Goal: Task Accomplishment & Management: Manage account settings

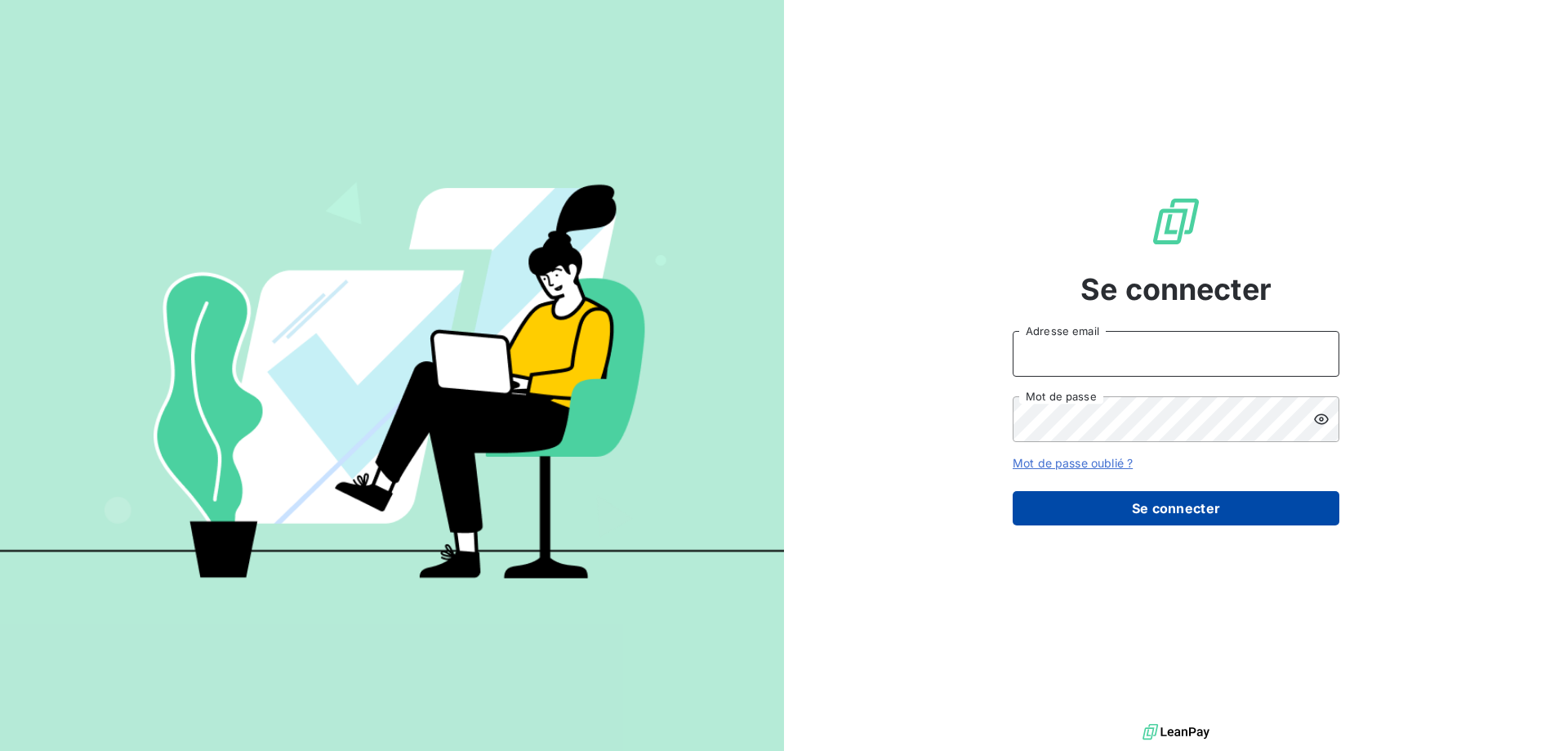
type input "[EMAIL_ADDRESS][DOMAIN_NAME]"
click at [1119, 507] on button "Se connecter" at bounding box center [1176, 508] width 326 height 34
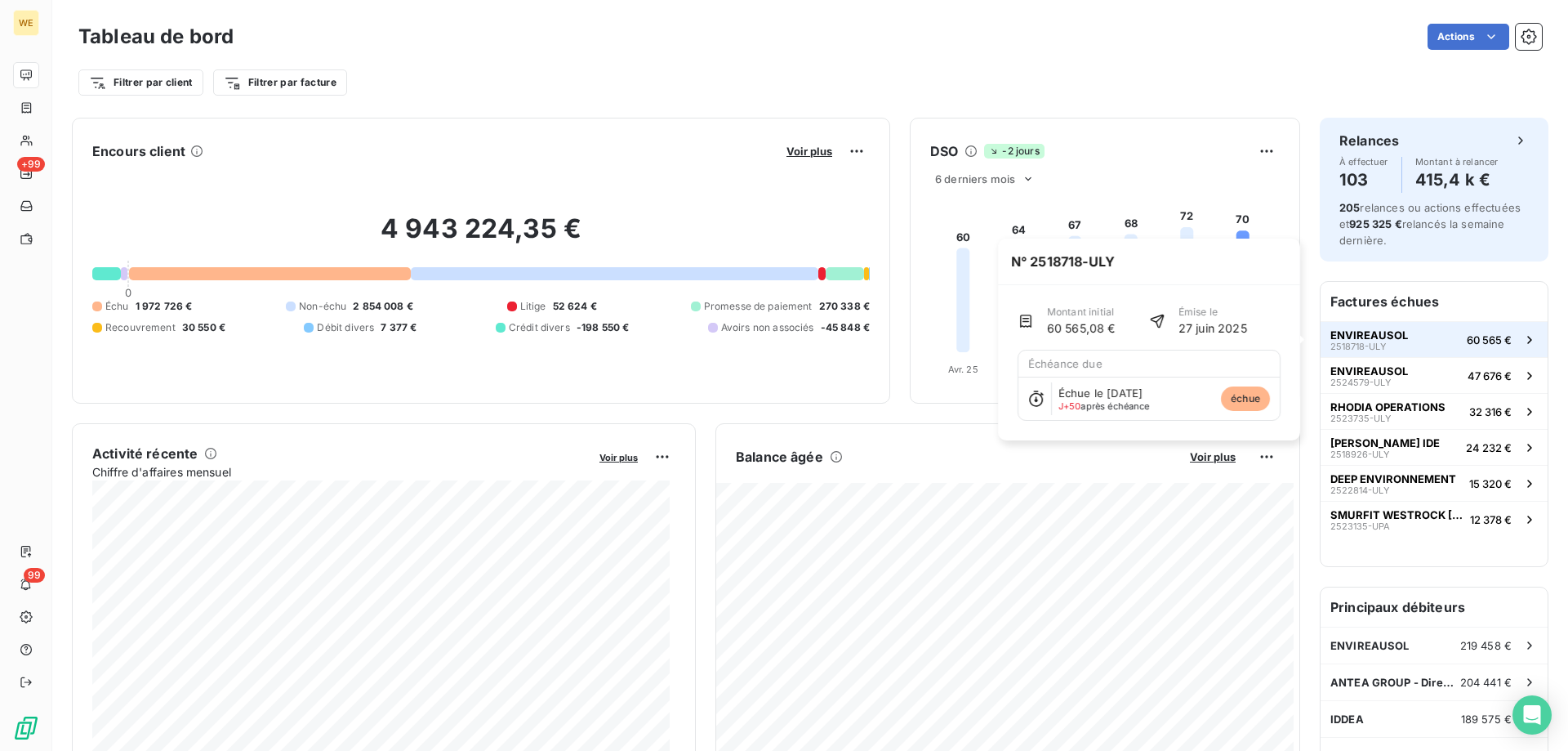
click at [1475, 339] on span "60 565 €" at bounding box center [1489, 340] width 45 height 13
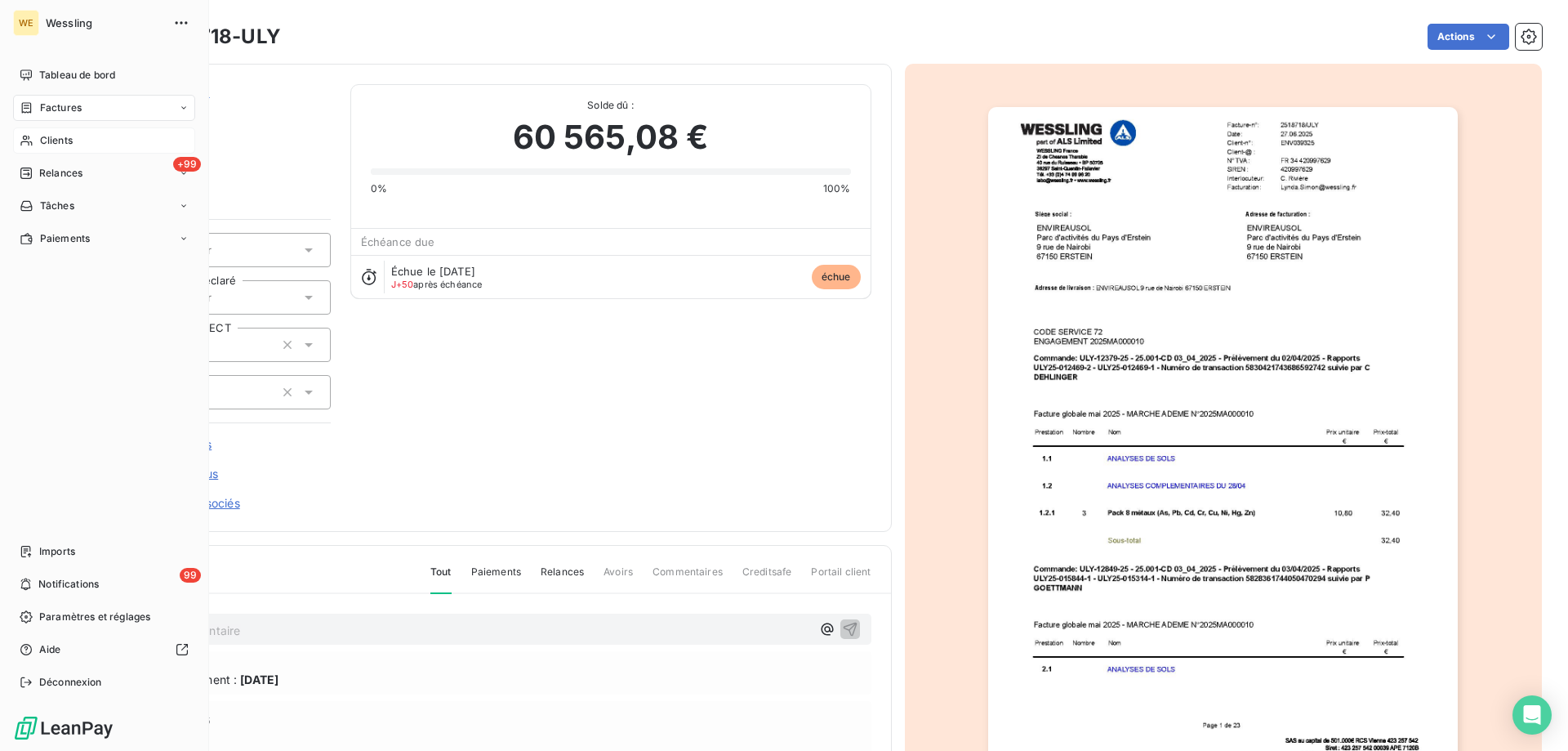
click at [64, 135] on span "Clients" at bounding box center [56, 141] width 33 height 15
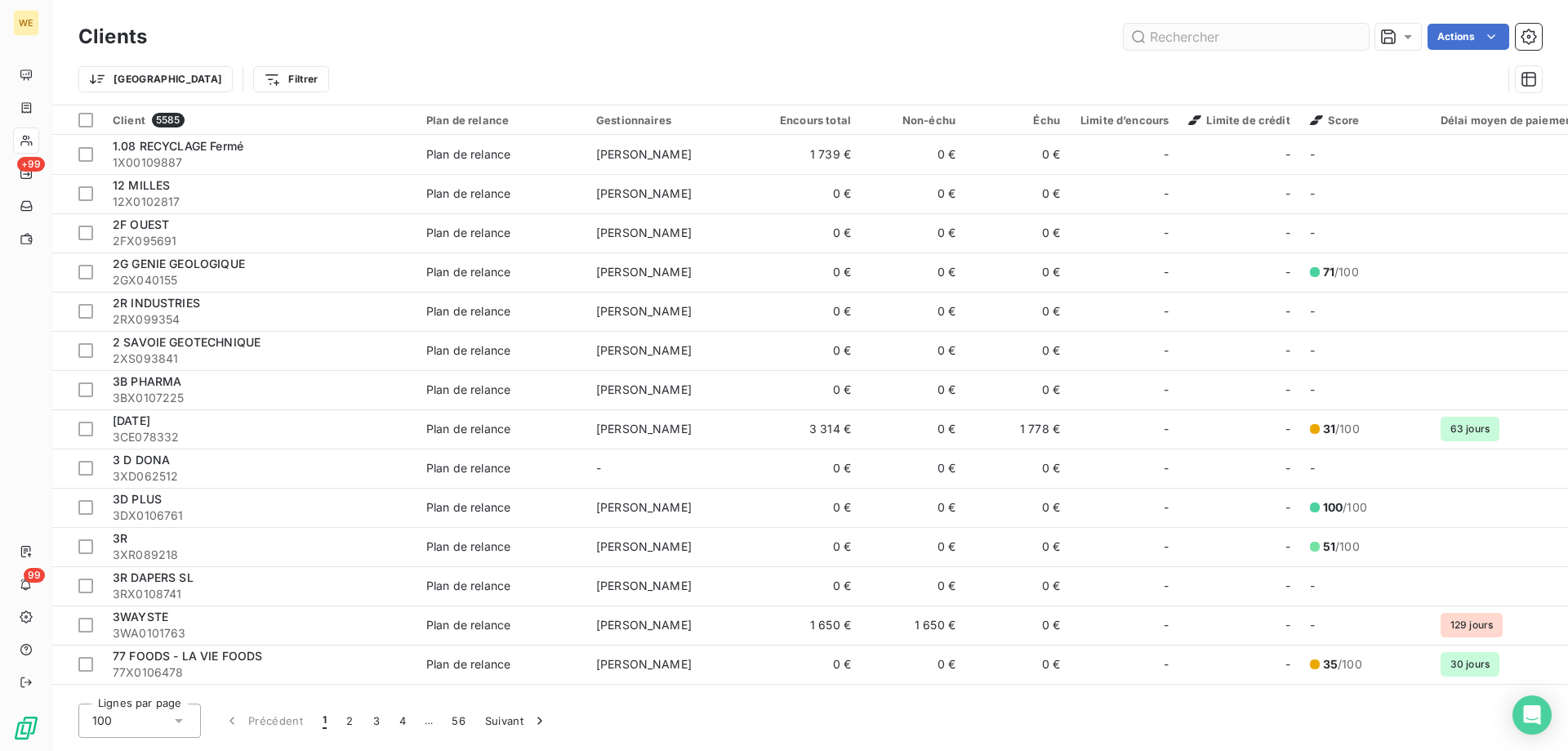
click at [1245, 36] on input "text" at bounding box center [1245, 36] width 245 height 26
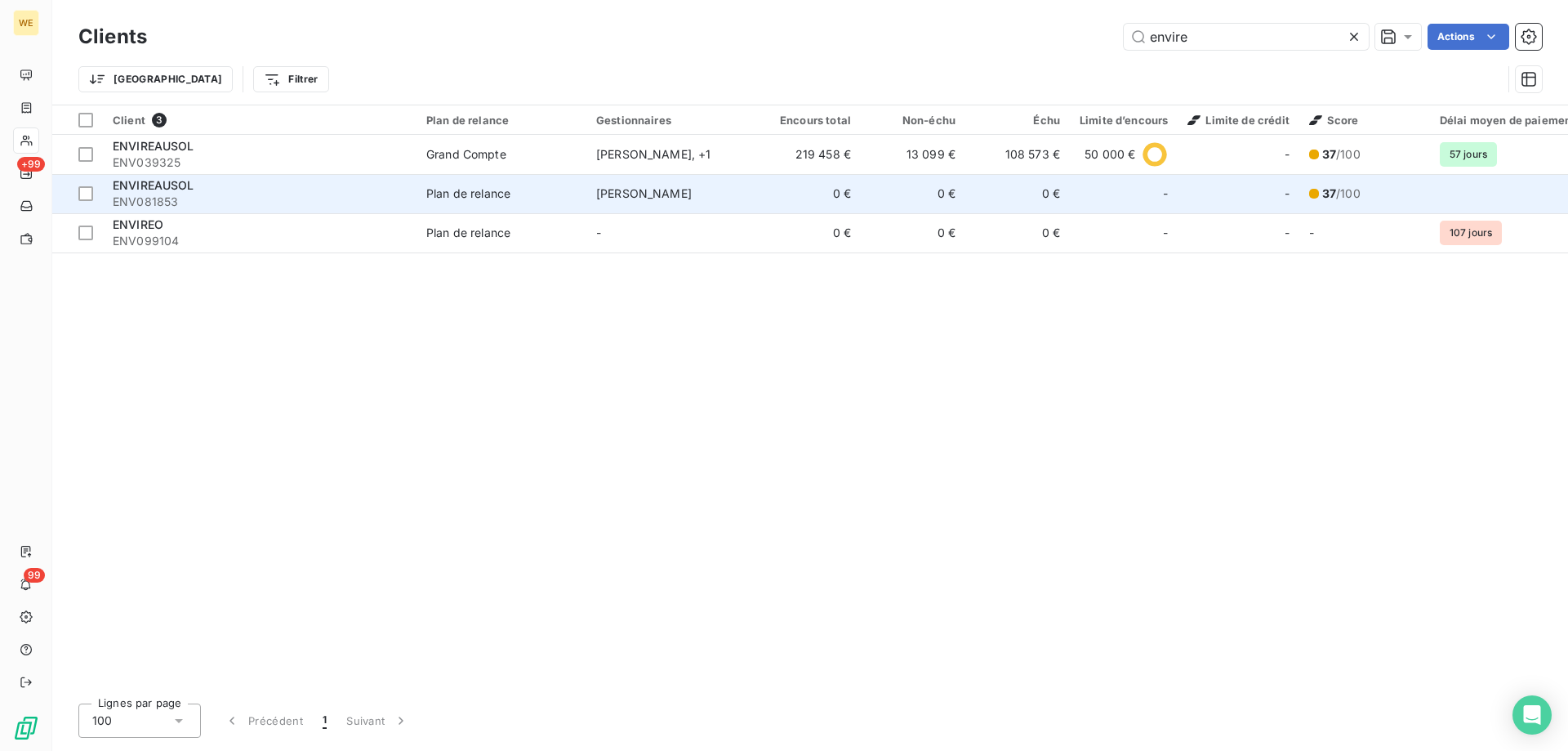
type input "envire"
click at [233, 194] on span "ENV081853" at bounding box center [259, 202] width 294 height 17
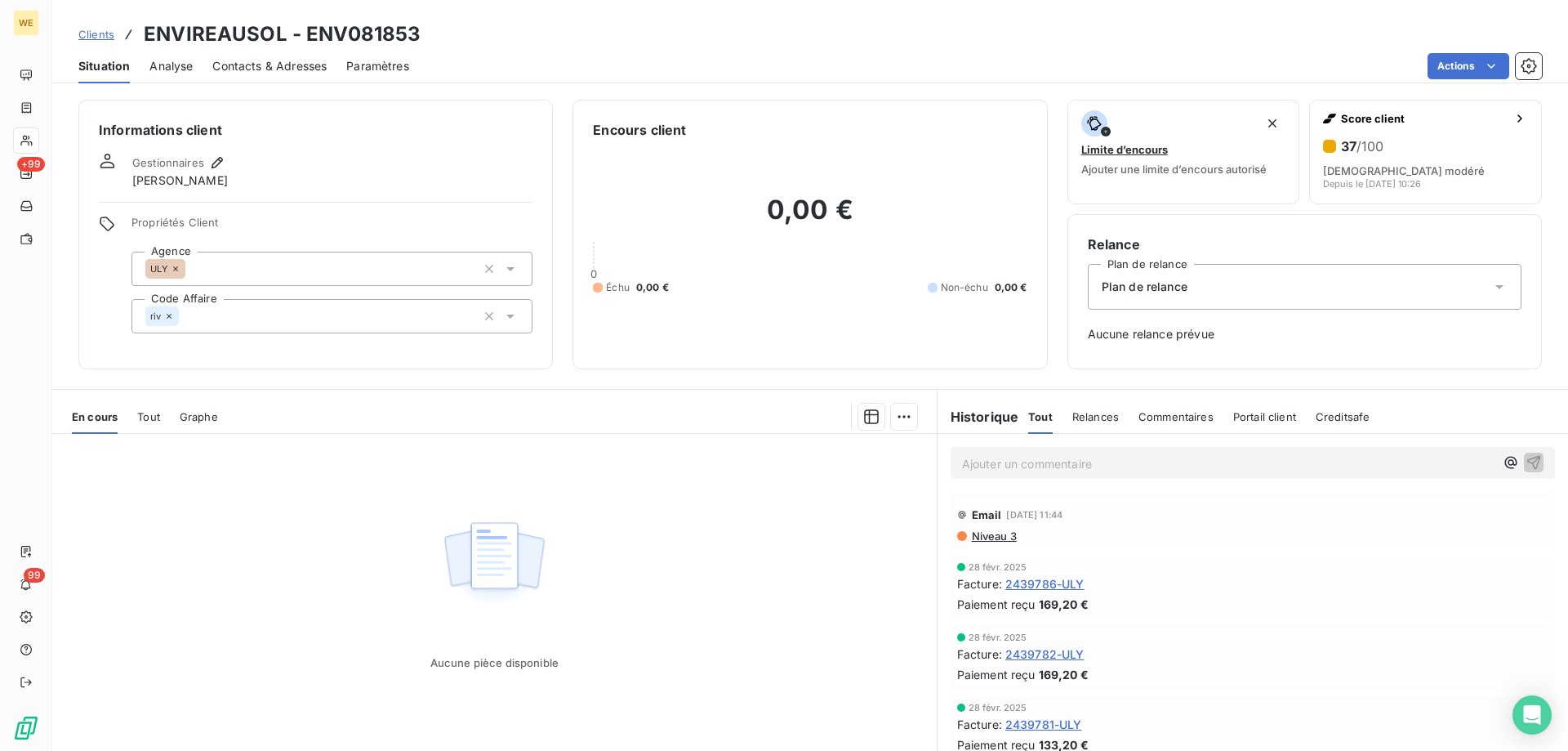
click at [104, 37] on span "Clients" at bounding box center [96, 34] width 36 height 13
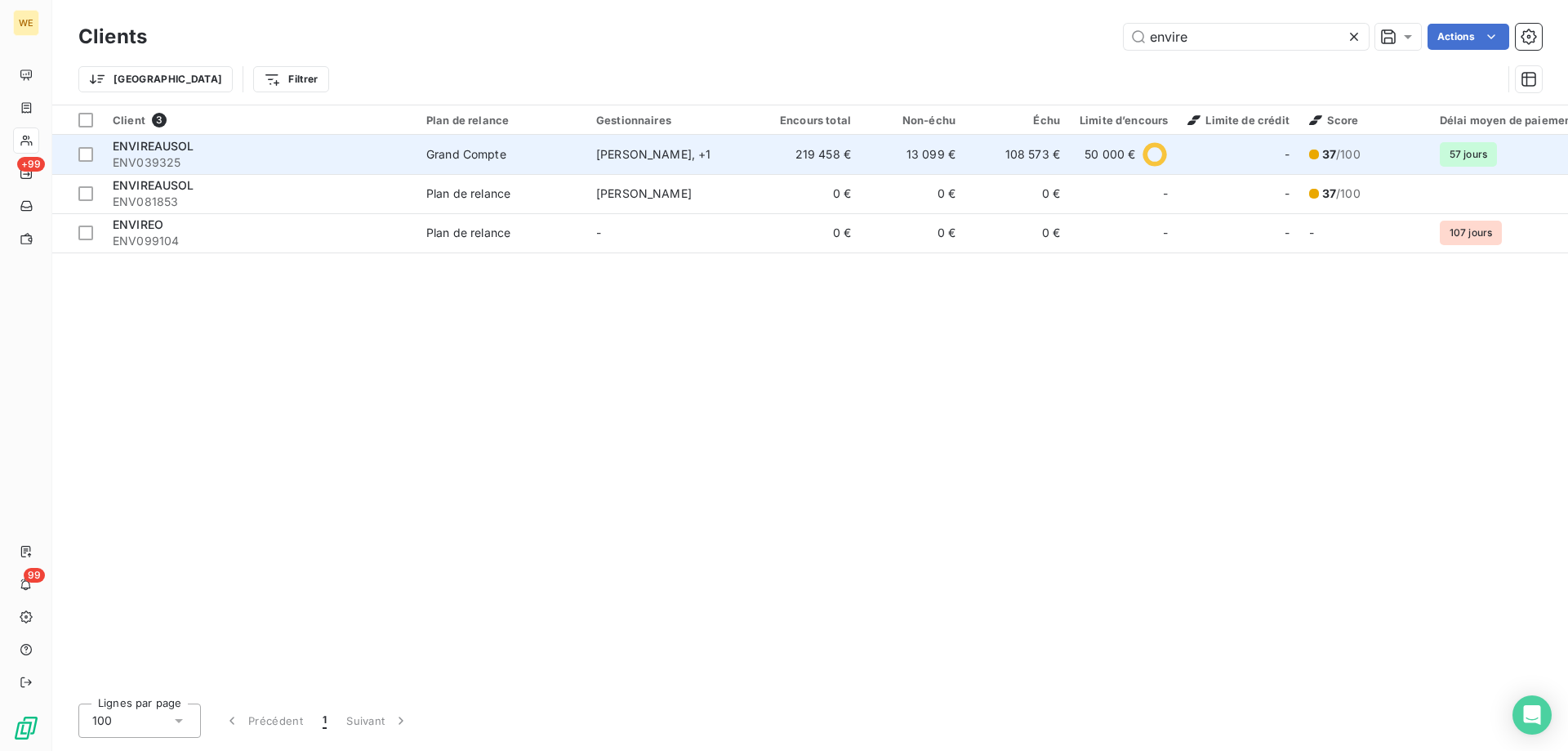
click at [188, 148] on span "ENVIREAUSOL" at bounding box center [153, 145] width 82 height 14
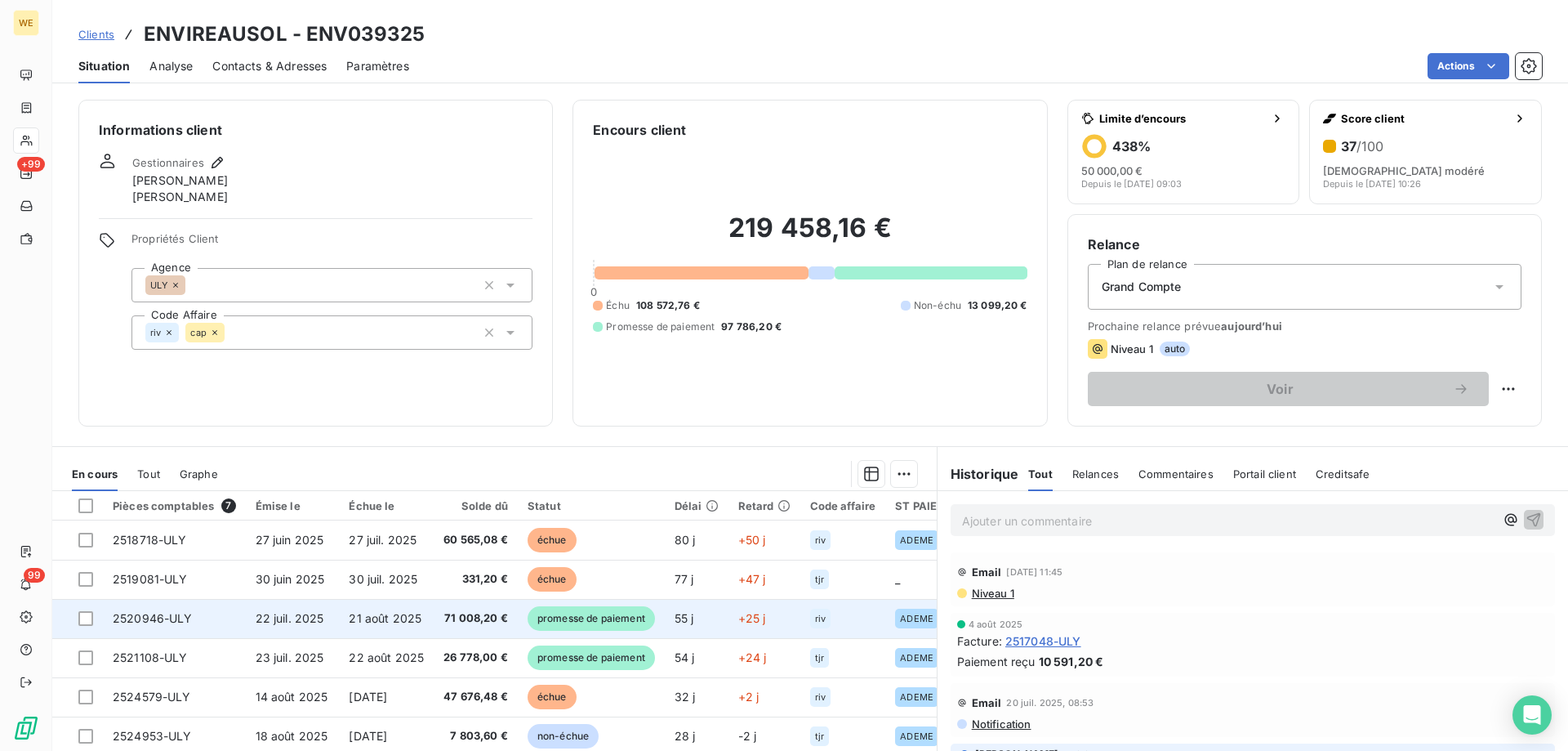
click at [352, 624] on span "21 août 2025" at bounding box center [385, 618] width 73 height 14
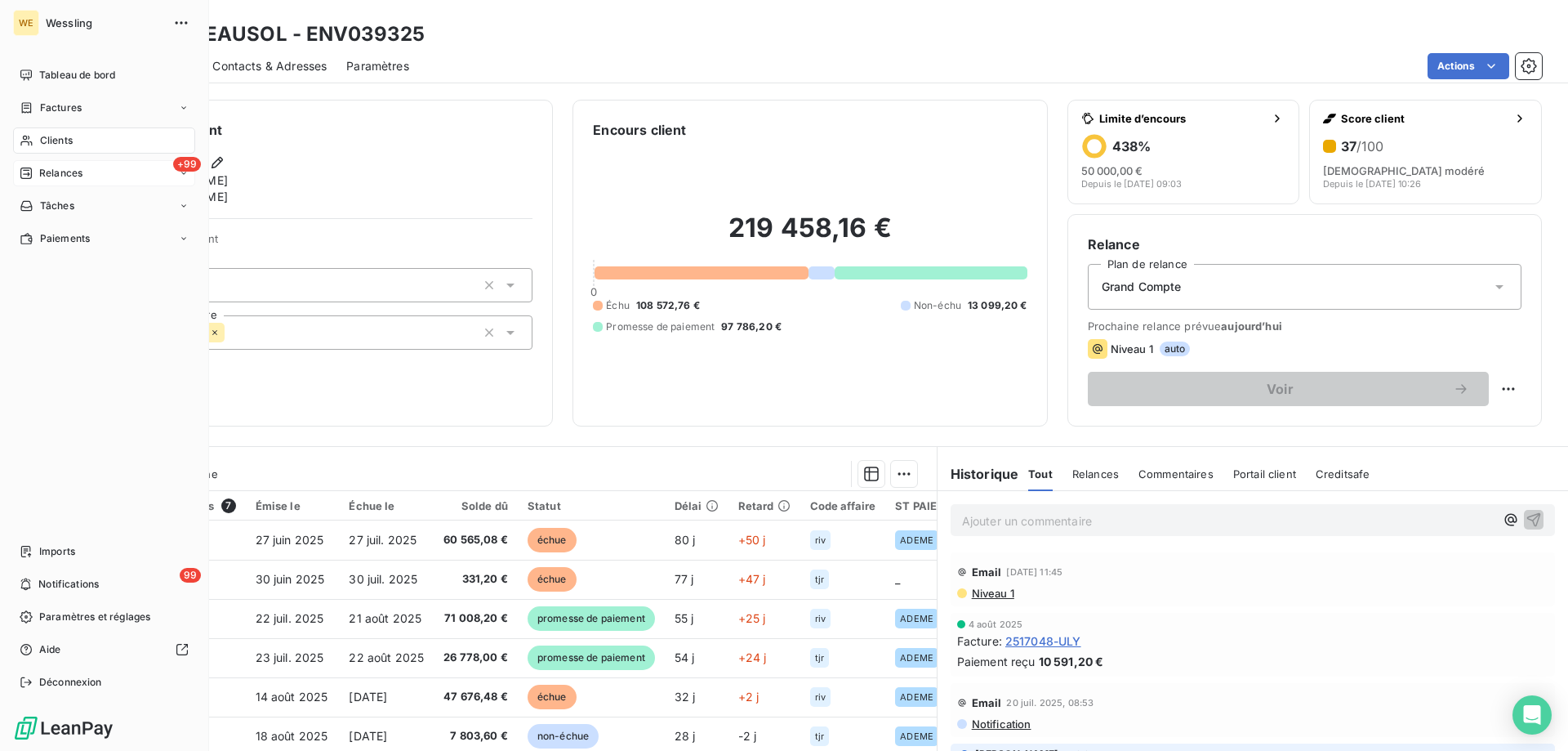
click at [57, 168] on span "Relances" at bounding box center [60, 173] width 44 height 15
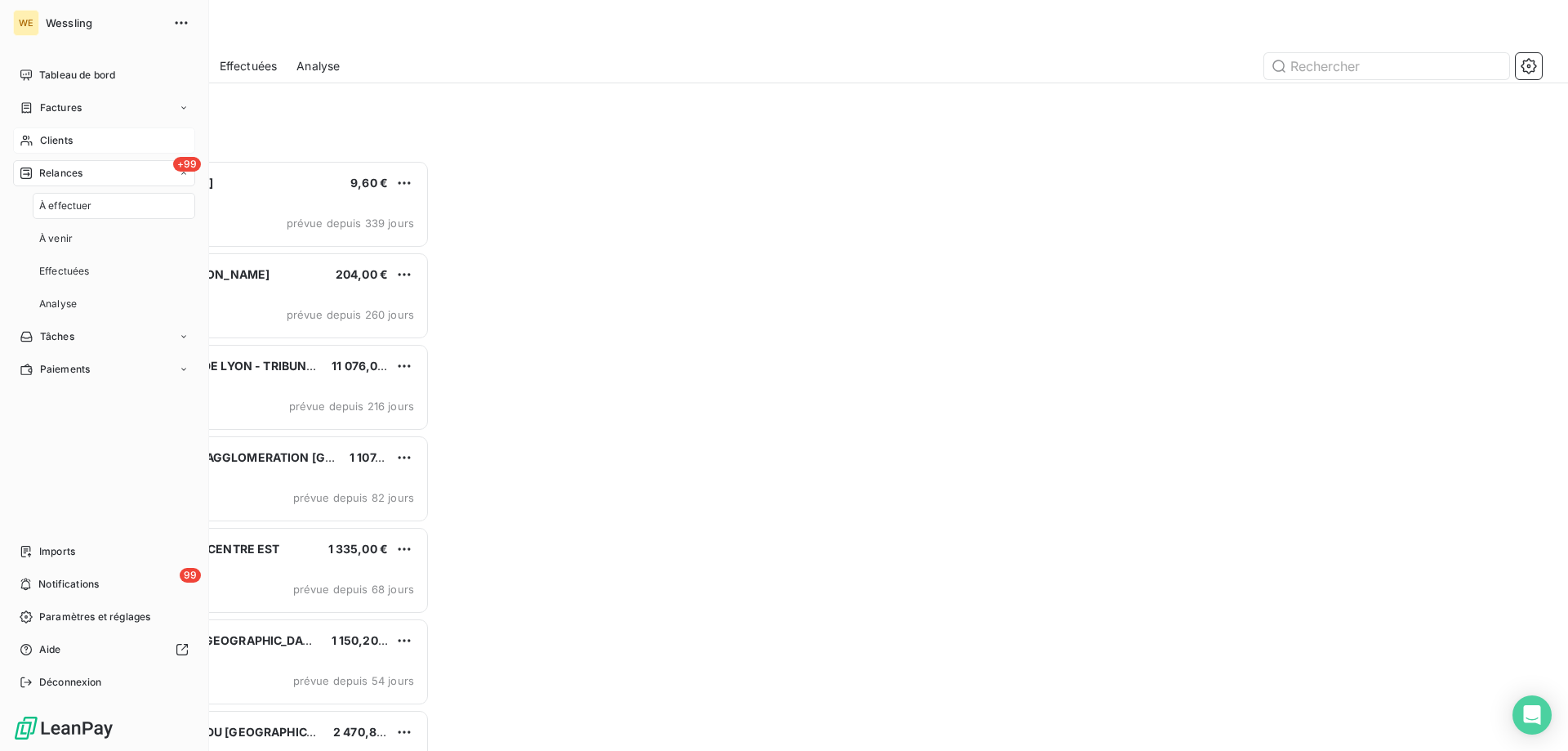
scroll to position [579, 339]
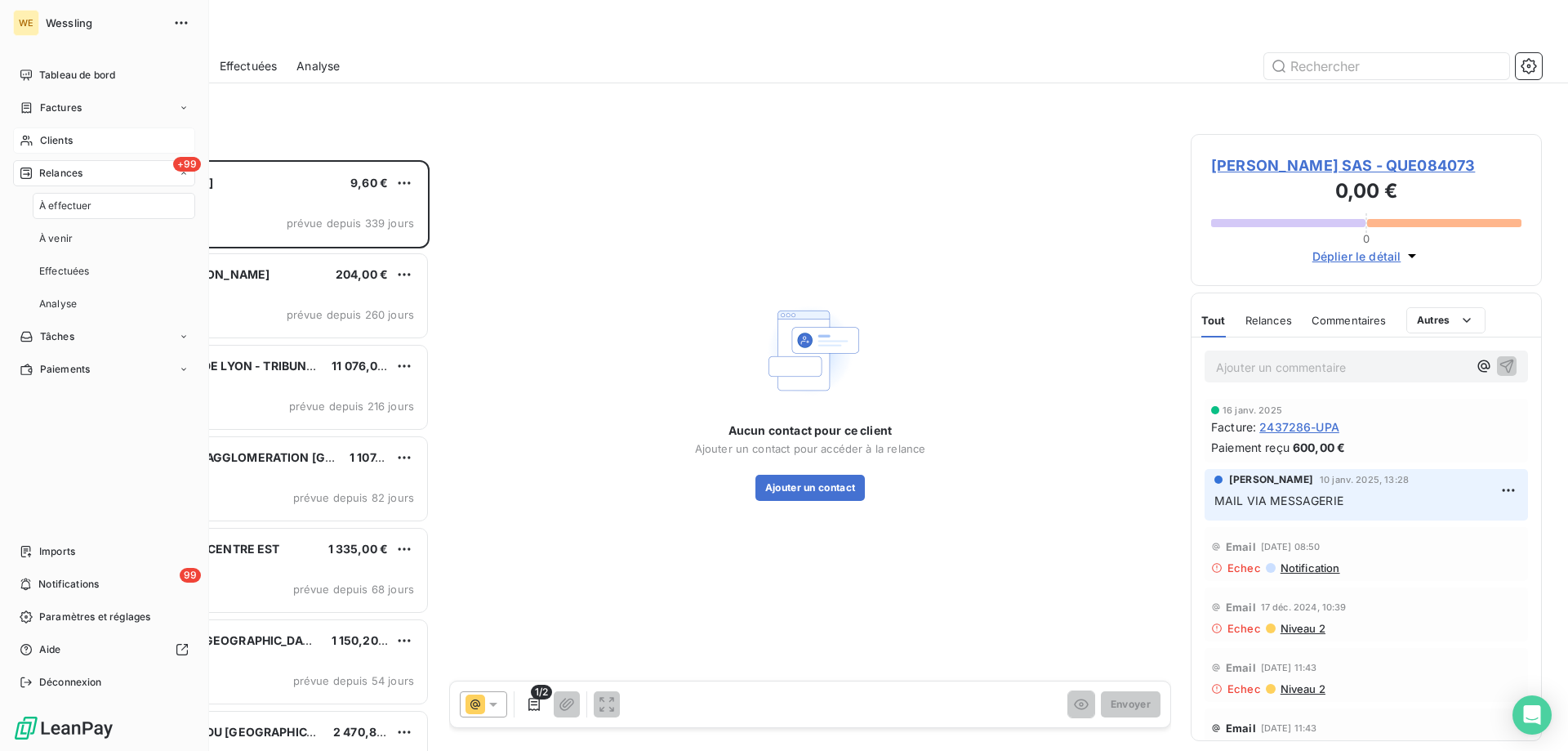
click at [59, 204] on span "À effectuer" at bounding box center [65, 206] width 53 height 15
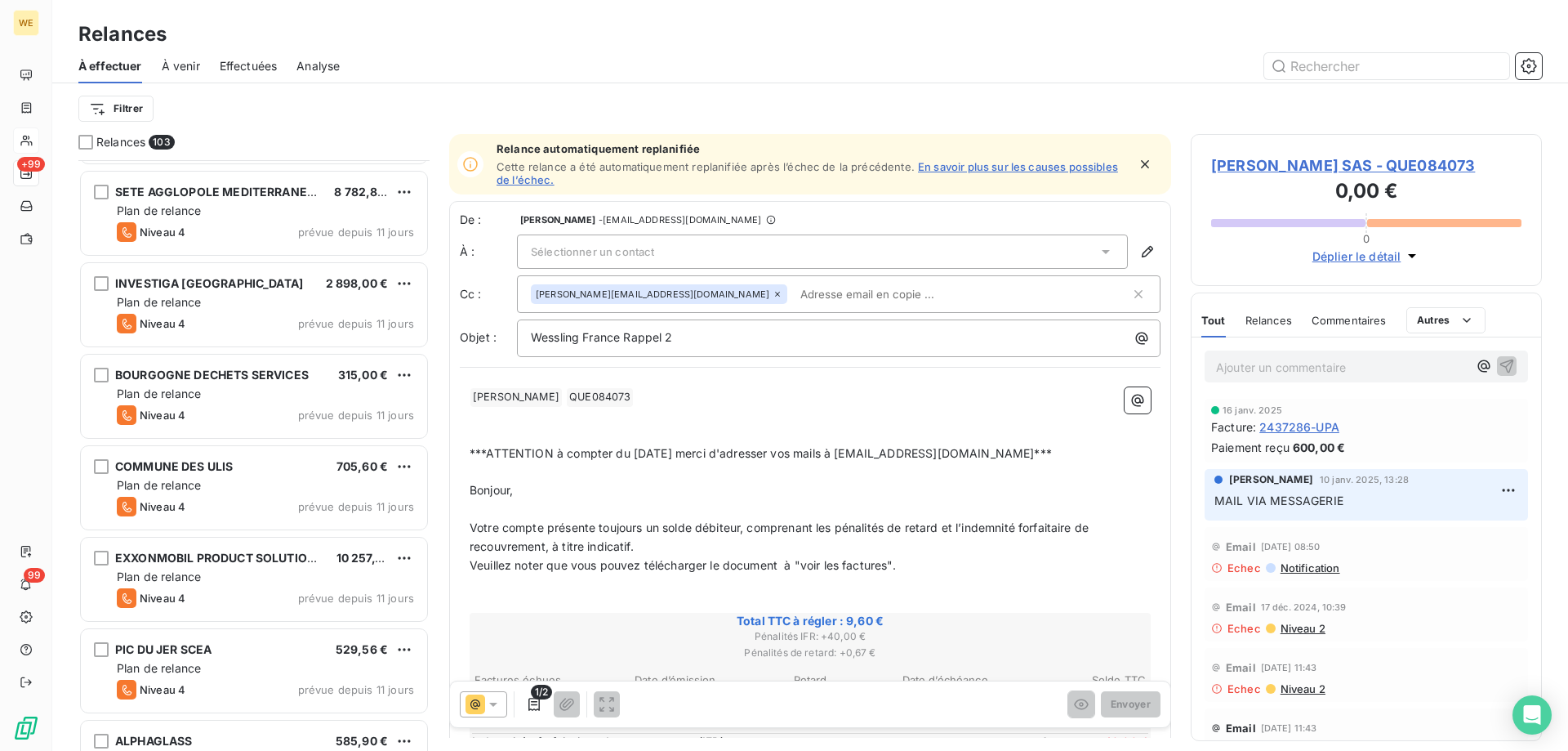
scroll to position [1064, 0]
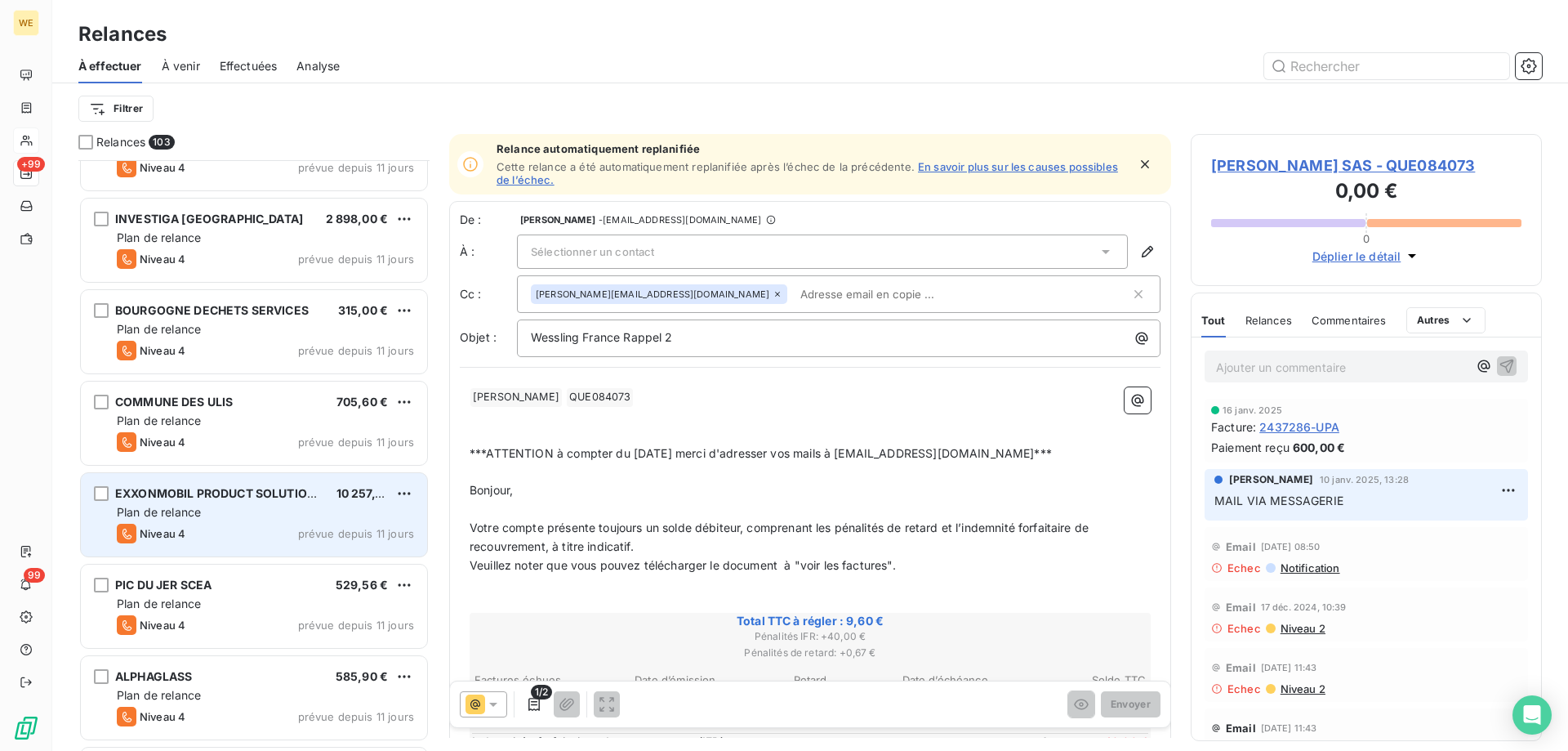
click at [265, 496] on span "EXXONMOBIL PRODUCT SOLUTIONS CO - G" at bounding box center [239, 493] width 248 height 14
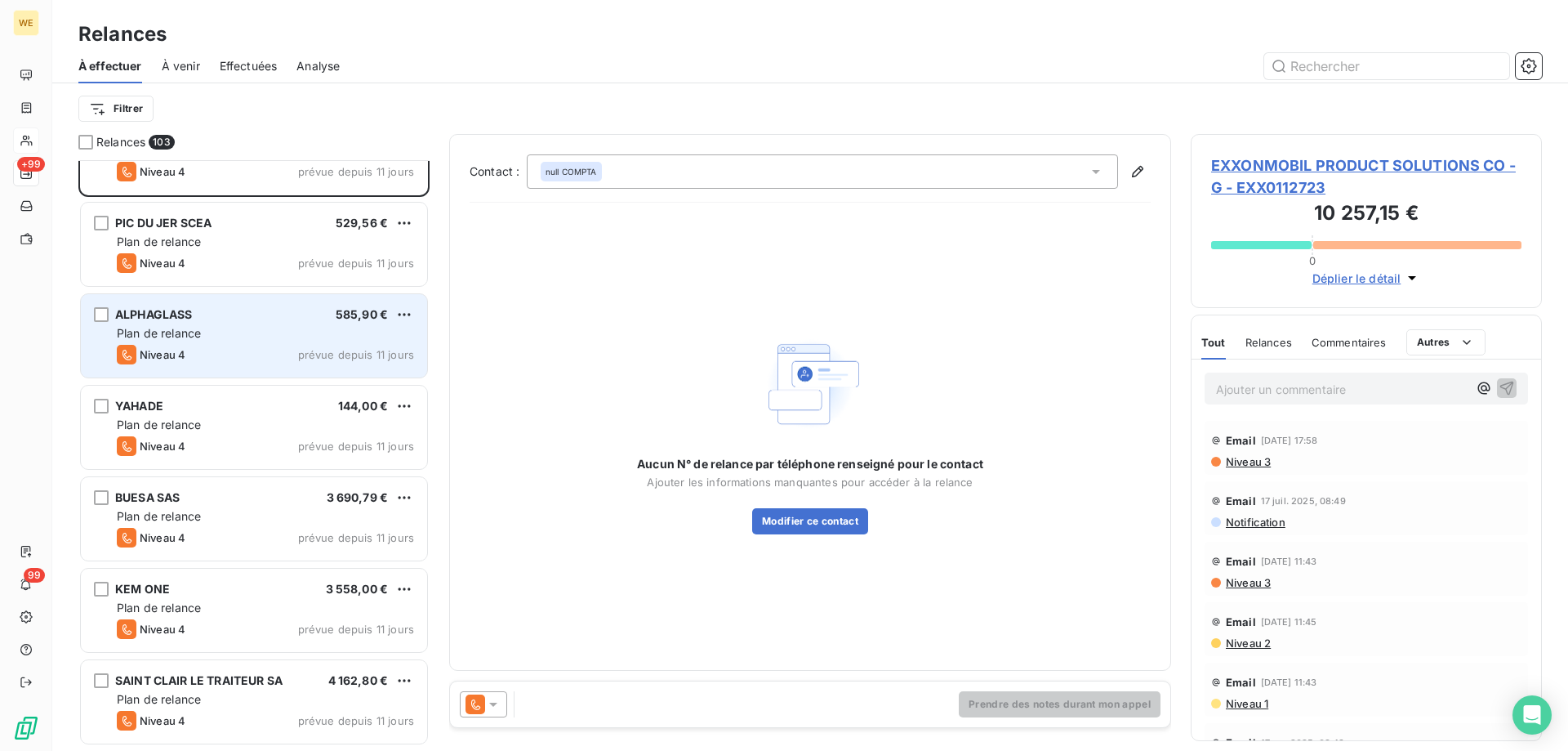
scroll to position [1472, 0]
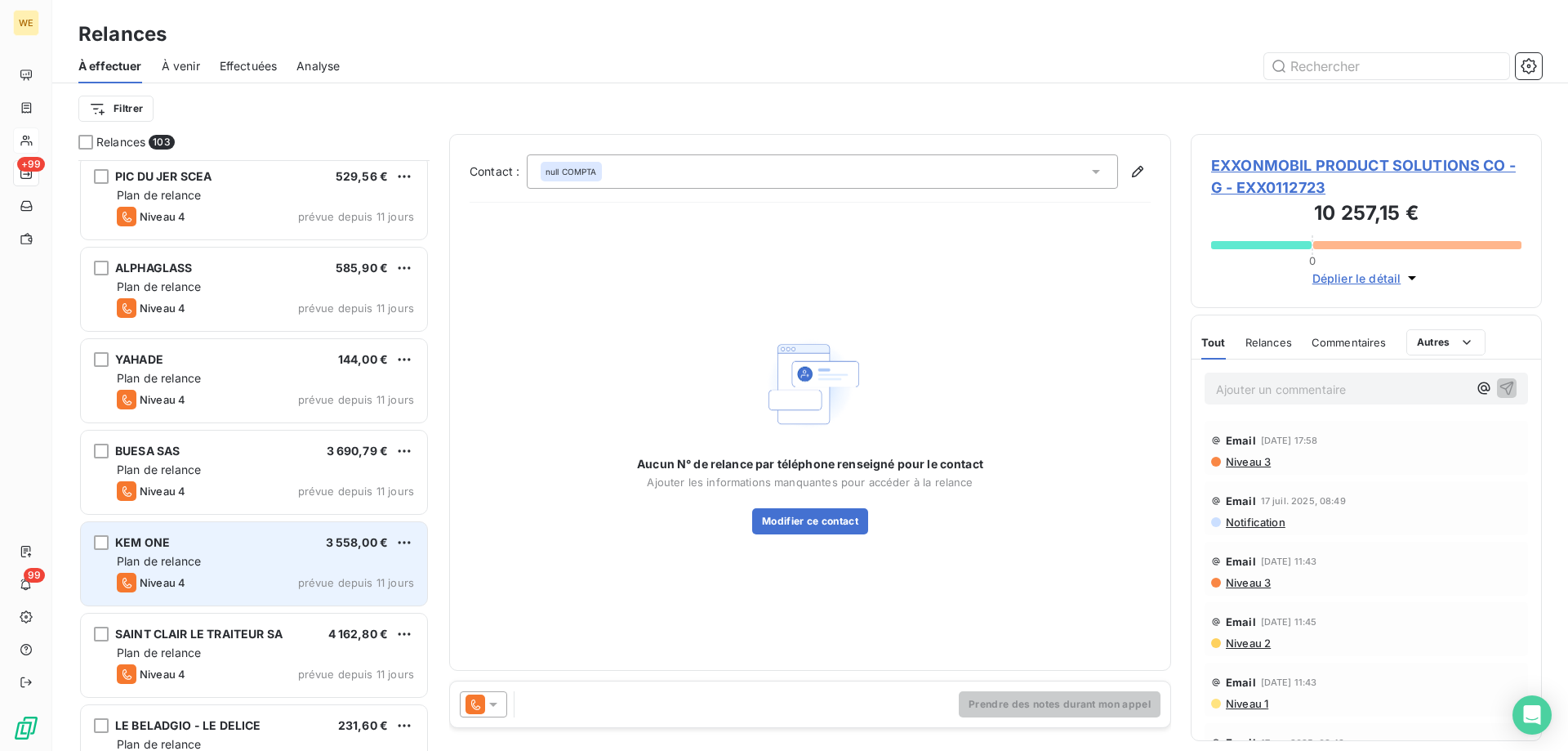
click at [258, 566] on div "Plan de relance" at bounding box center [266, 562] width 298 height 17
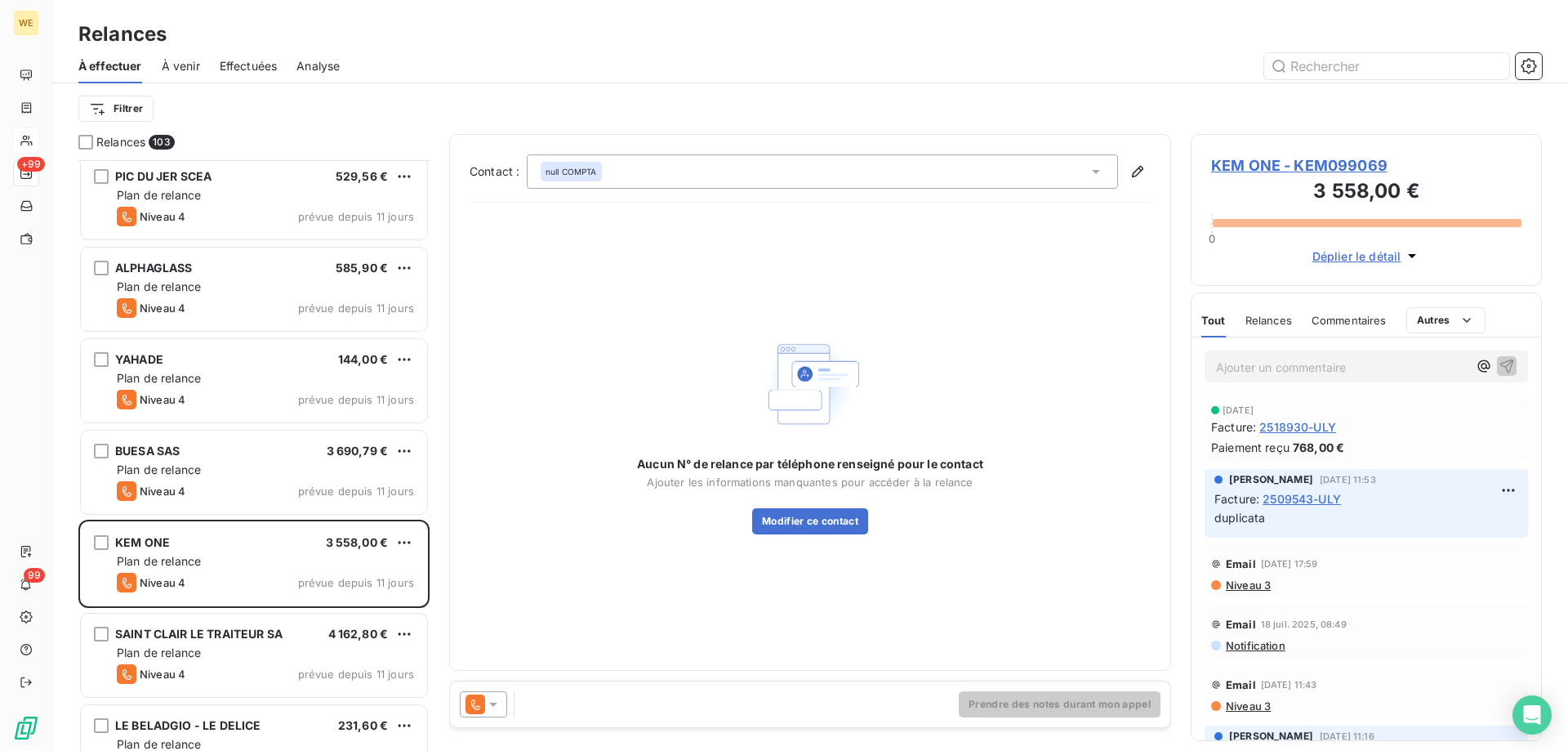
click at [1288, 166] on span "KEM ONE - KEM099069" at bounding box center [1366, 166] width 311 height 22
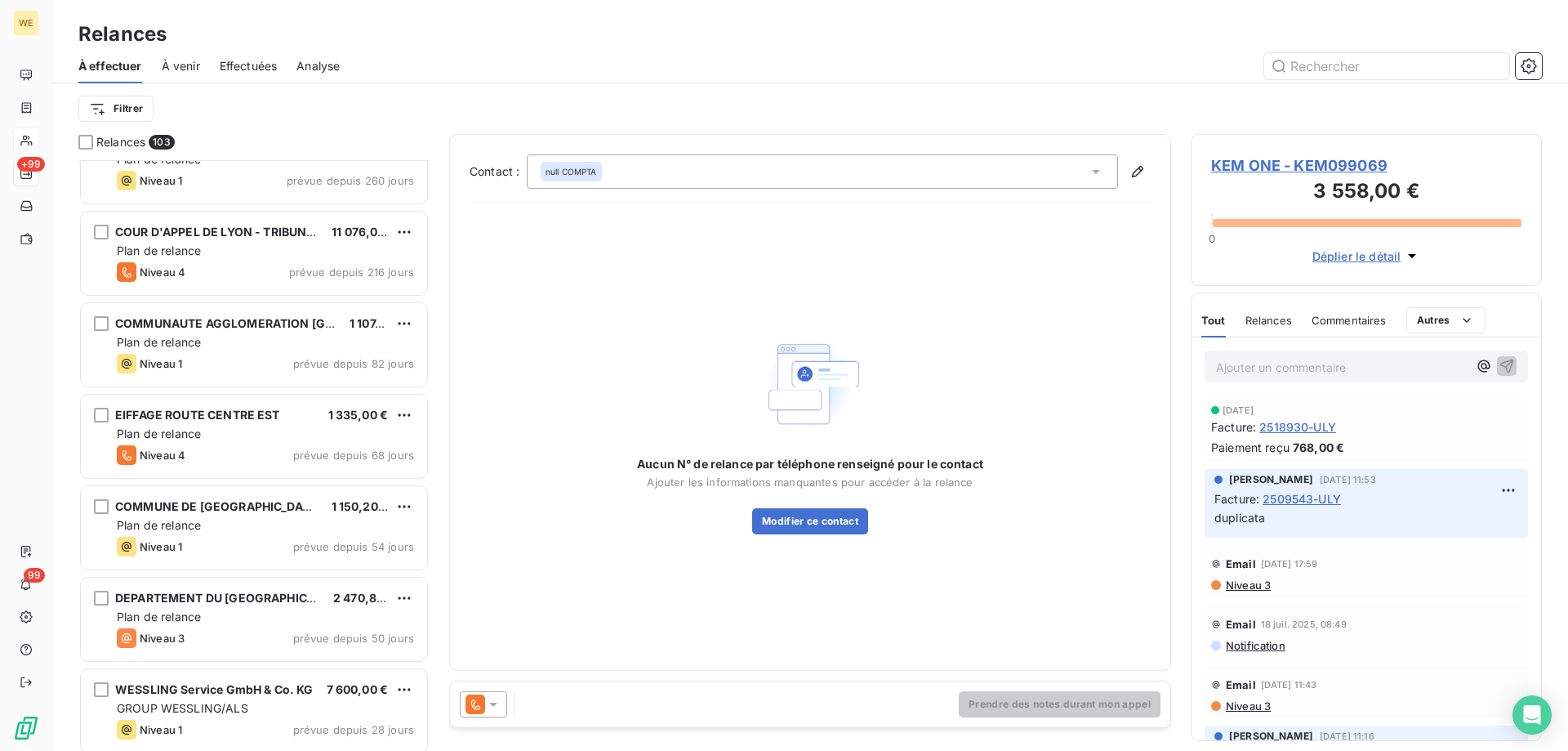
scroll to position [165, 0]
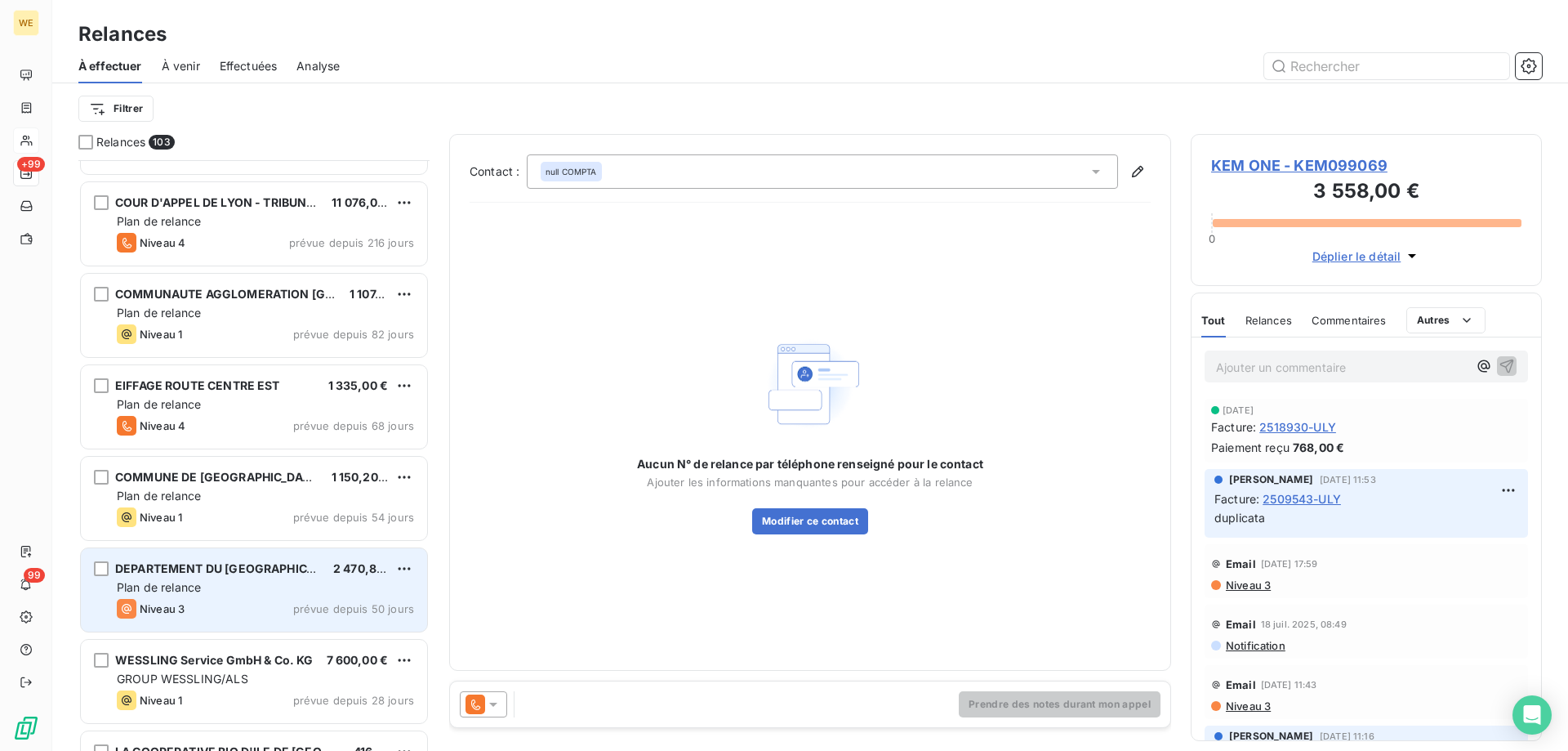
click at [238, 568] on span "DEPARTEMENT DU [GEOGRAPHIC_DATA]" at bounding box center [231, 568] width 232 height 14
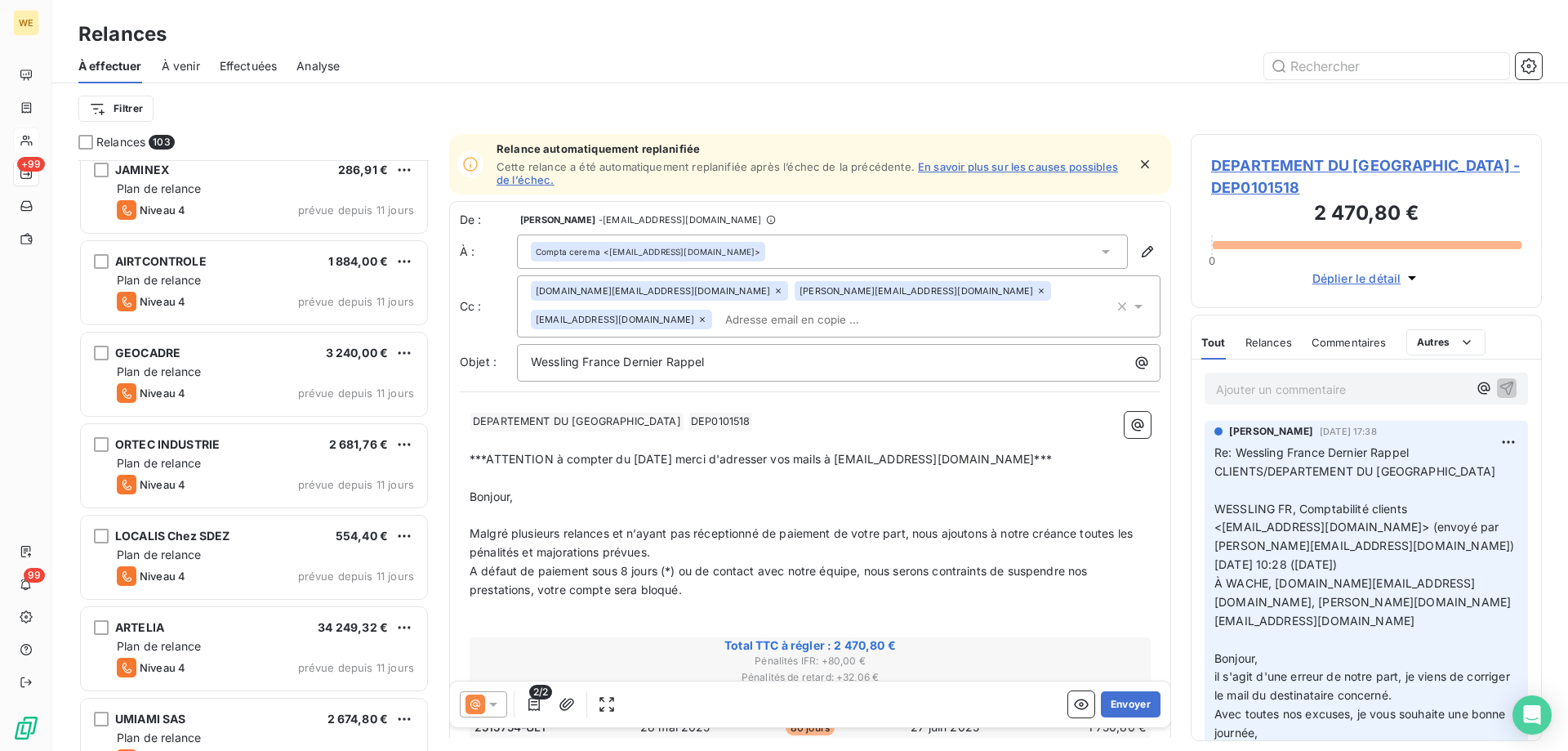
scroll to position [2126, 0]
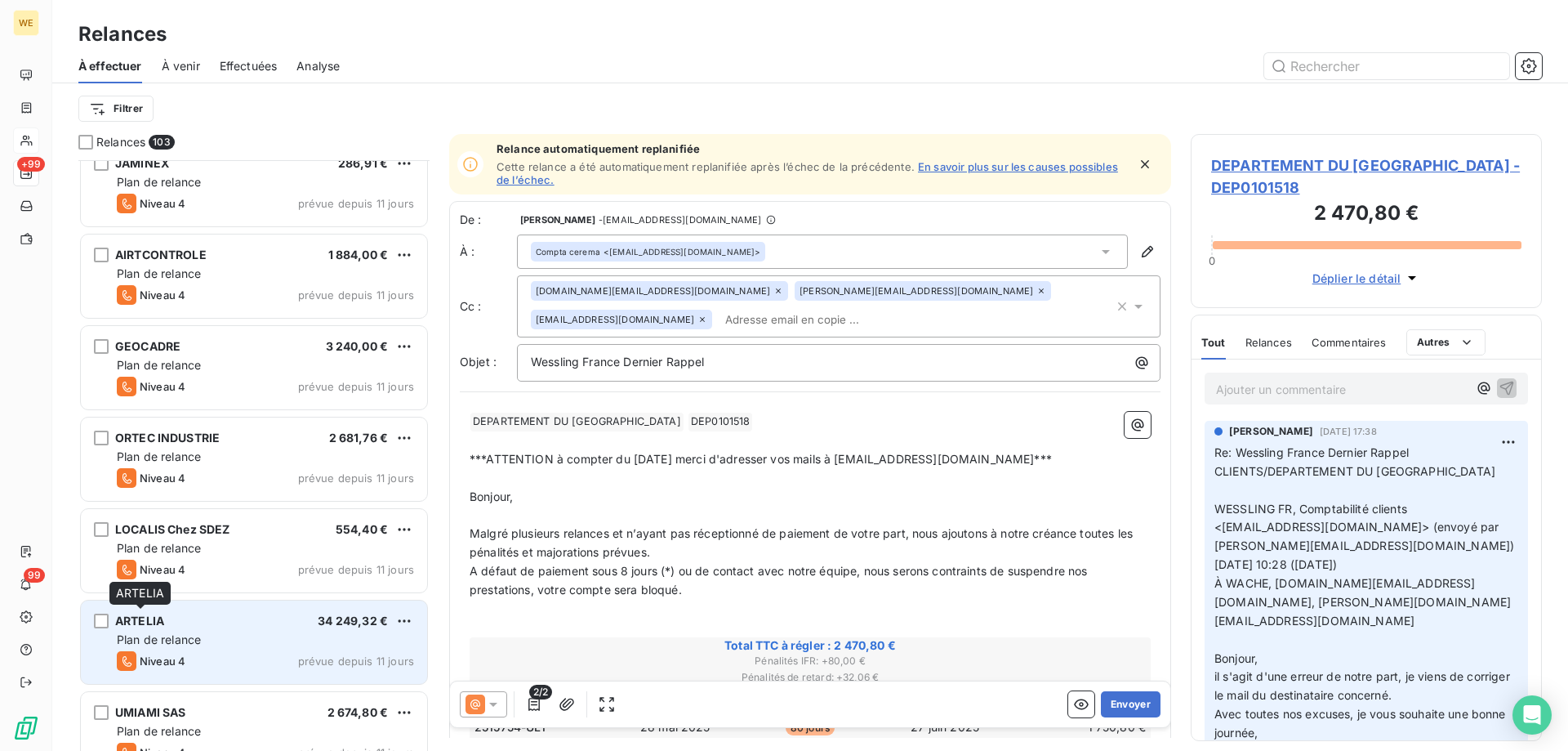
click at [150, 625] on span "ARTELIA" at bounding box center [140, 621] width 49 height 14
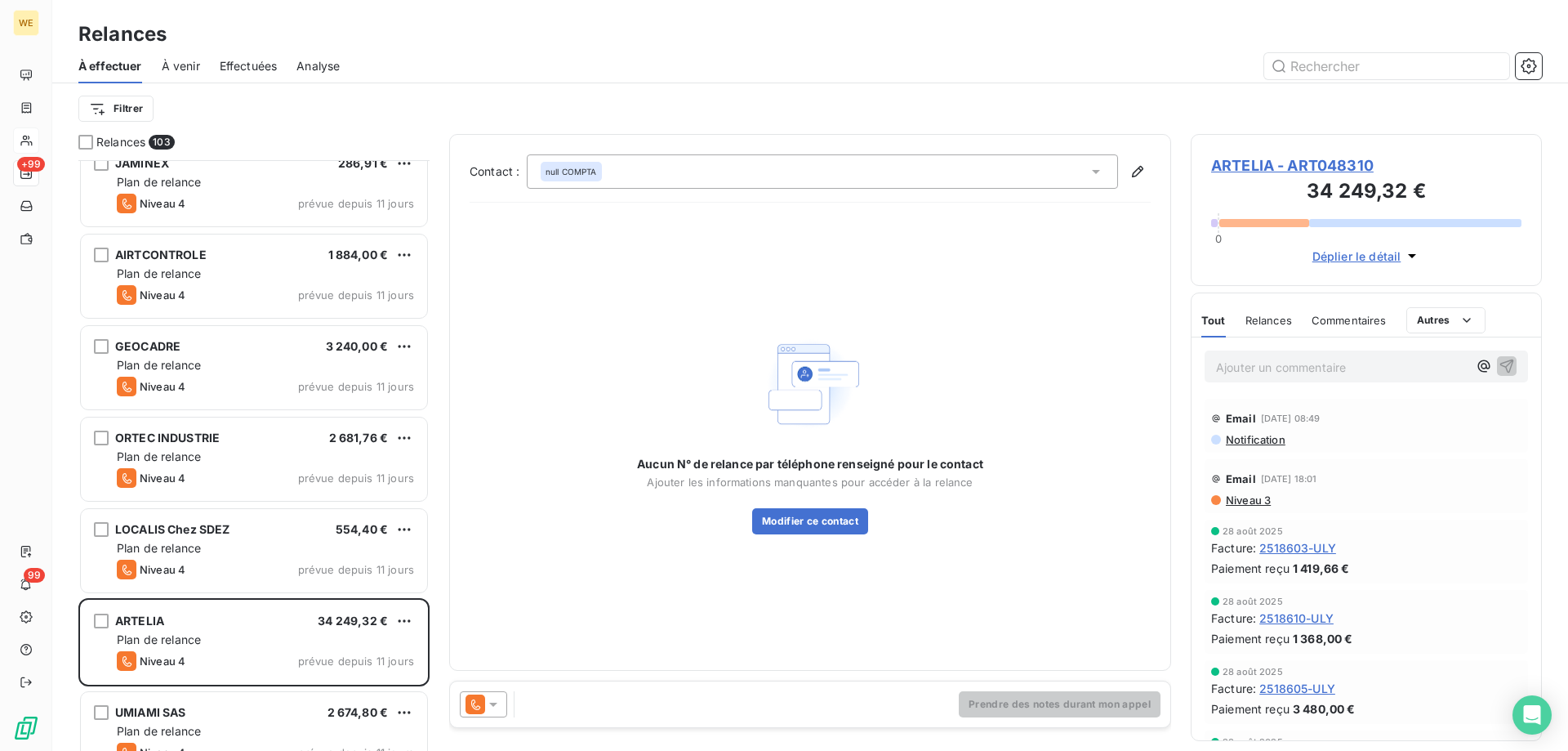
click at [1230, 169] on span "ARTELIA - ART048310" at bounding box center [1366, 166] width 311 height 22
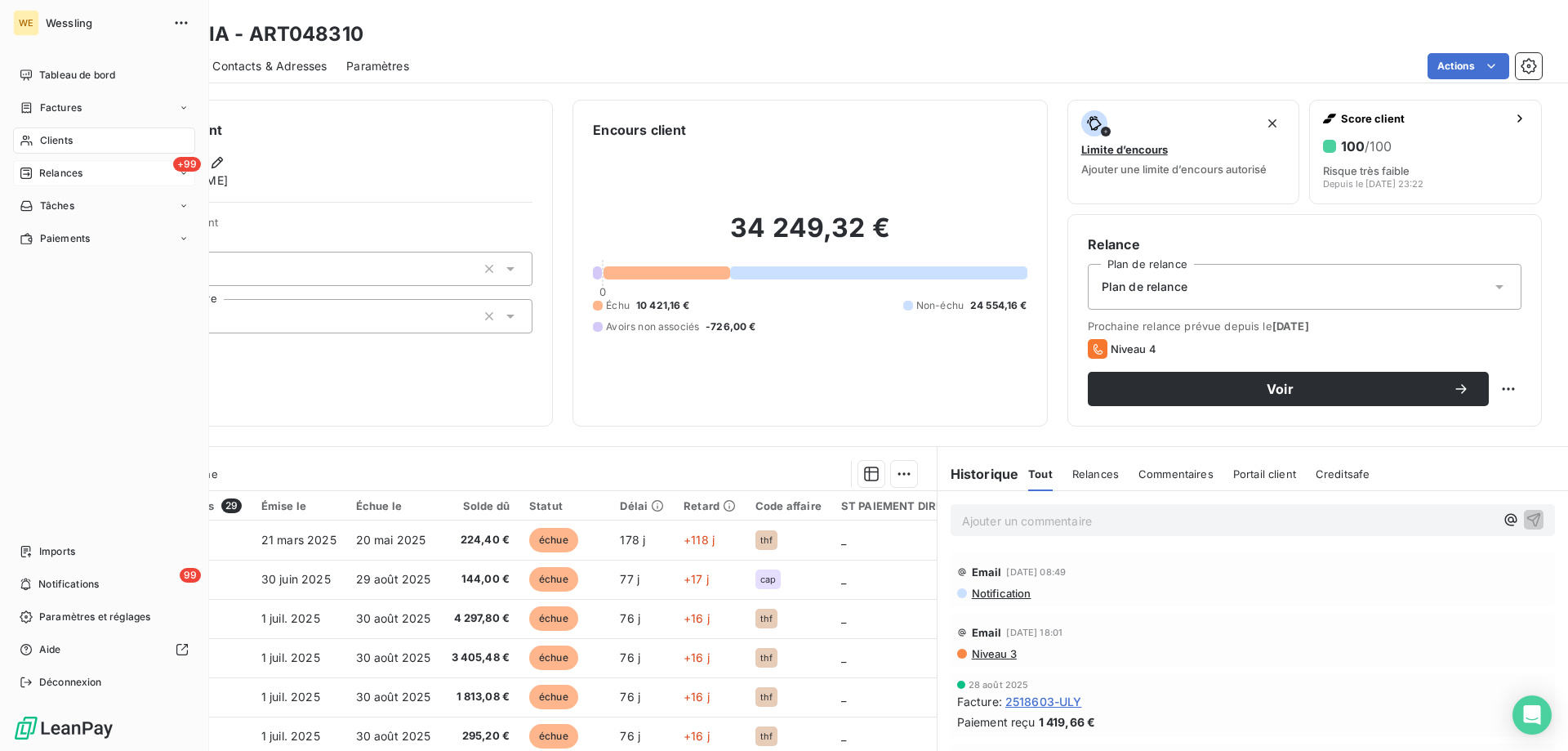
click at [102, 172] on div "+99 Relances" at bounding box center [104, 173] width 182 height 26
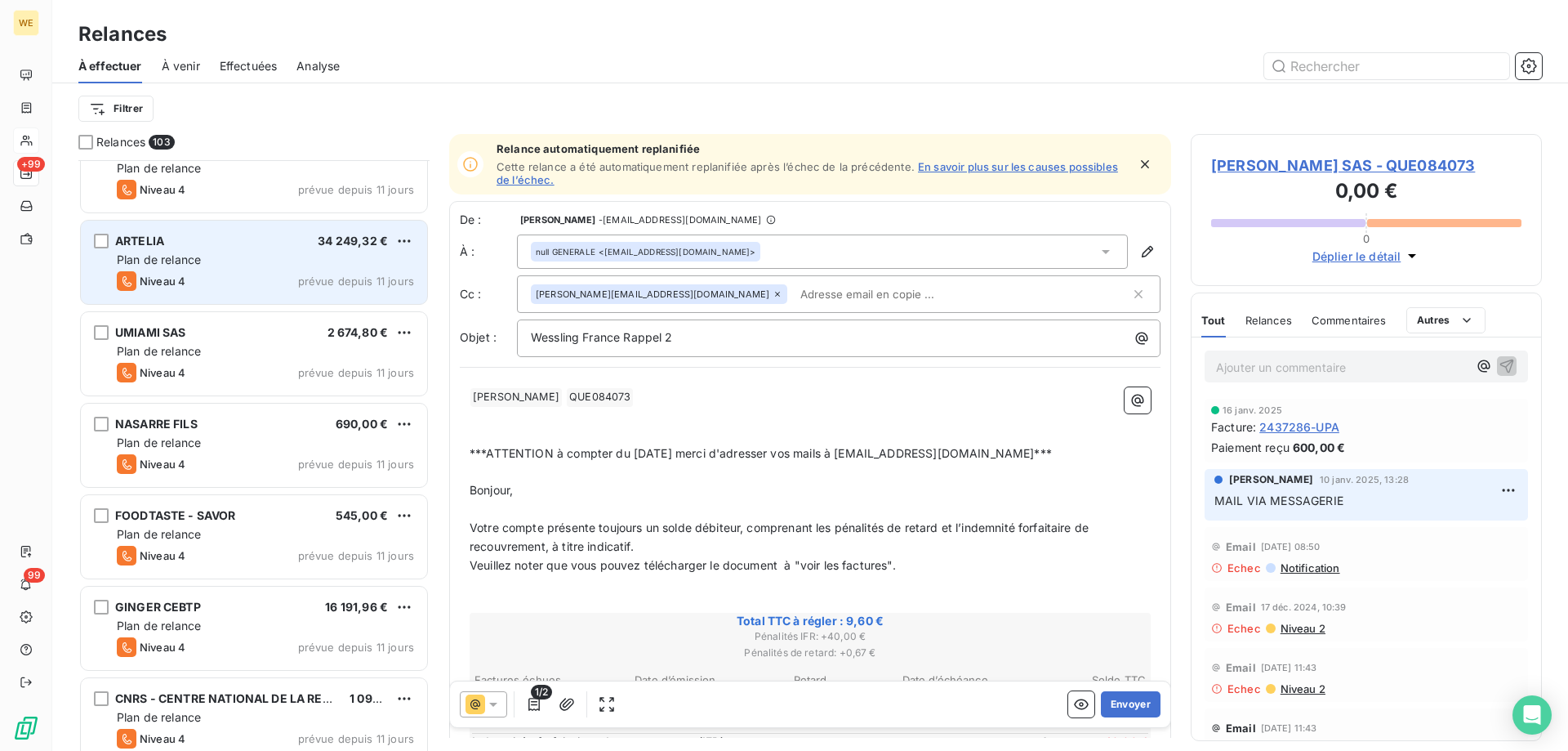
scroll to position [2534, 0]
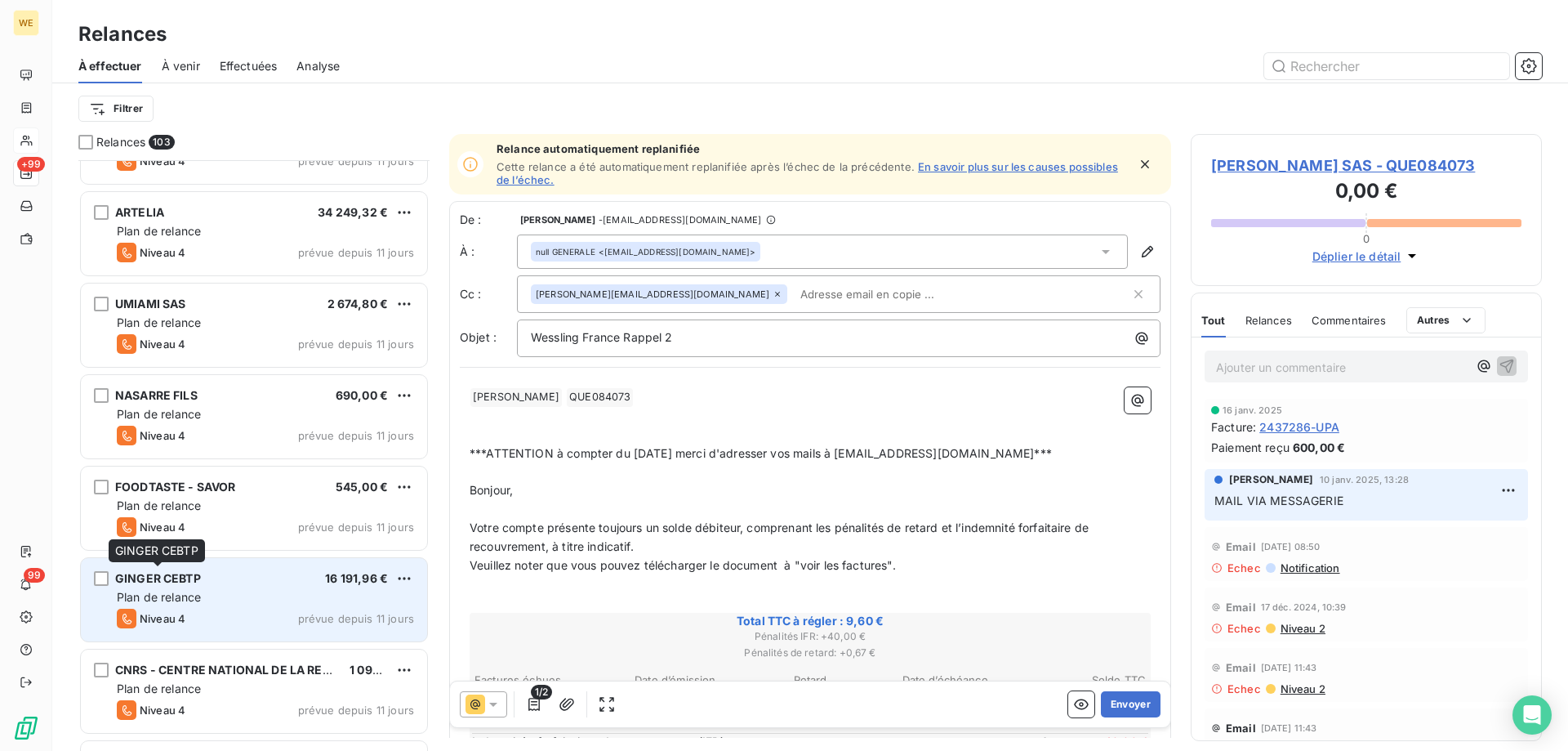
click at [182, 581] on span "GINGER CEBTP" at bounding box center [158, 578] width 86 height 14
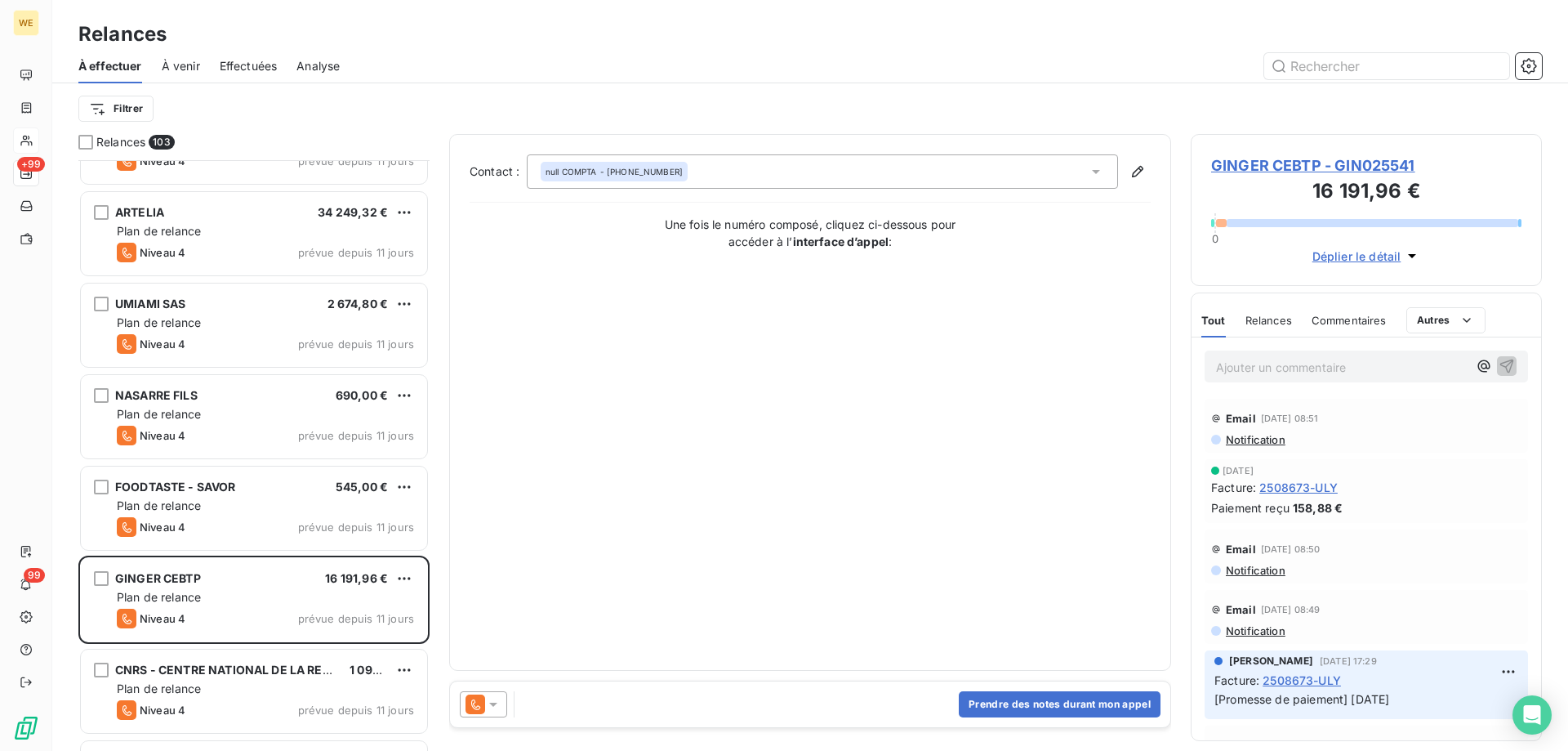
click at [1326, 165] on span "GINGER CEBTP - GIN025541" at bounding box center [1366, 166] width 311 height 22
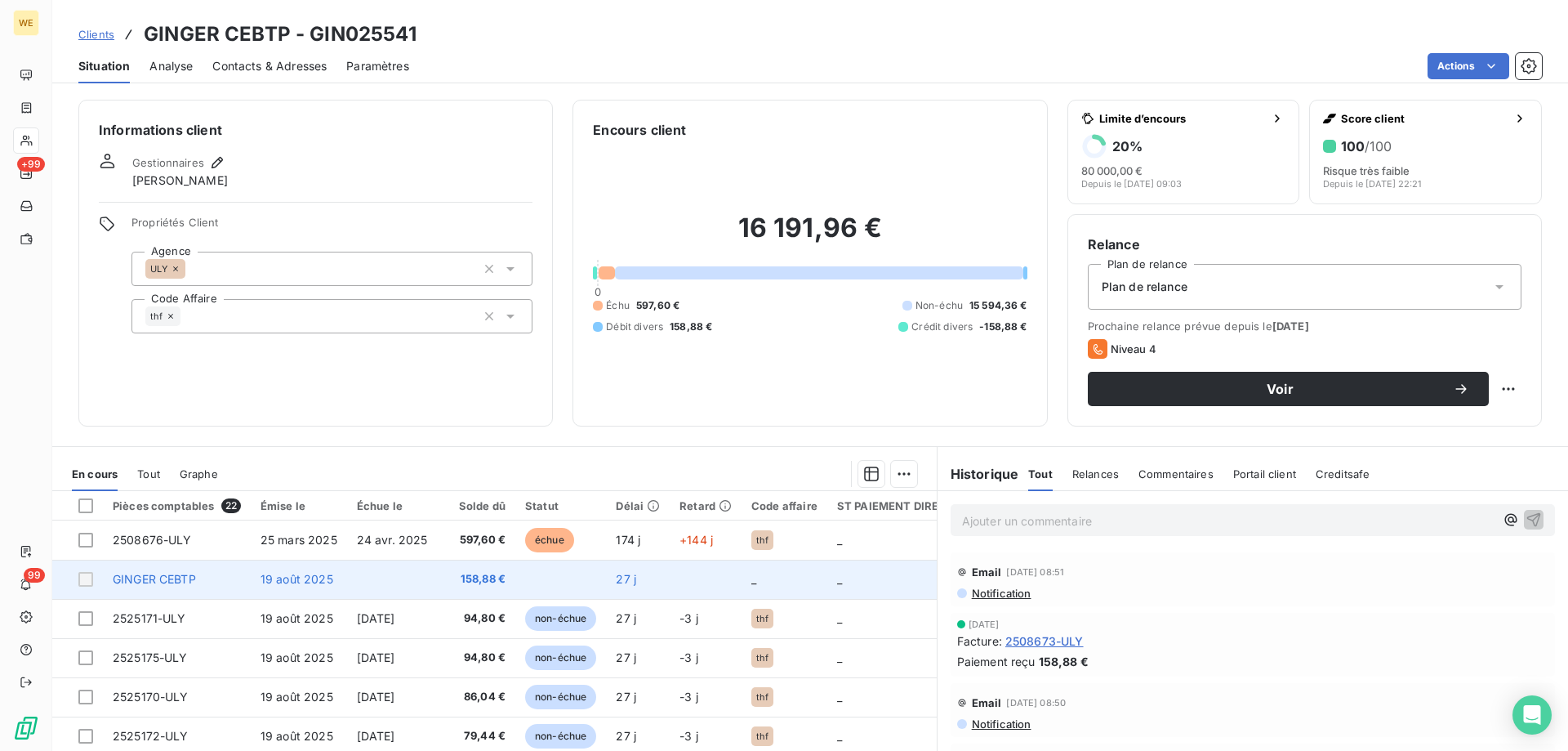
click at [320, 578] on span "19 août 2025" at bounding box center [297, 579] width 73 height 14
click at [81, 582] on div at bounding box center [86, 580] width 15 height 15
click at [132, 581] on span "GINGER CEBTP" at bounding box center [154, 579] width 84 height 14
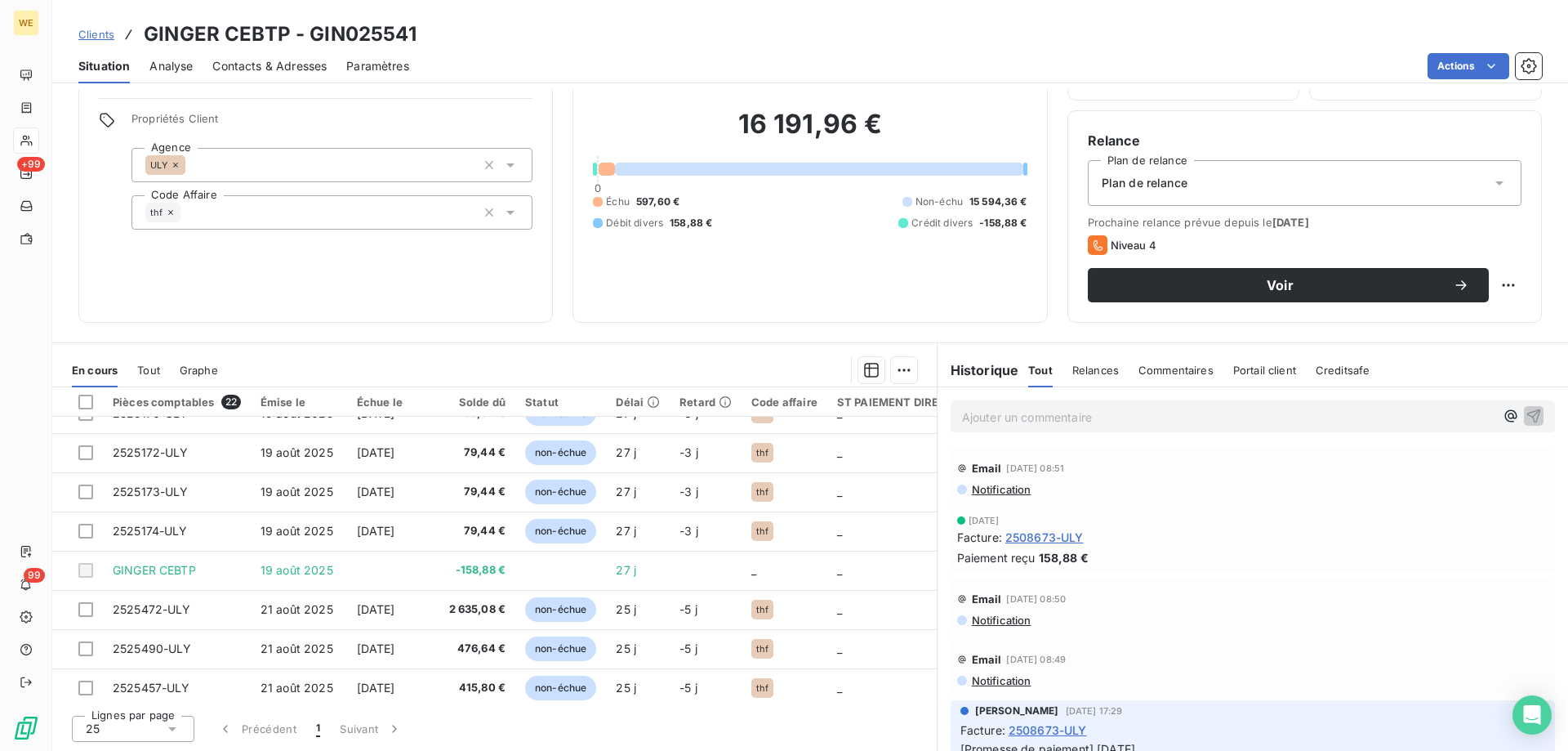
scroll to position [177, 0]
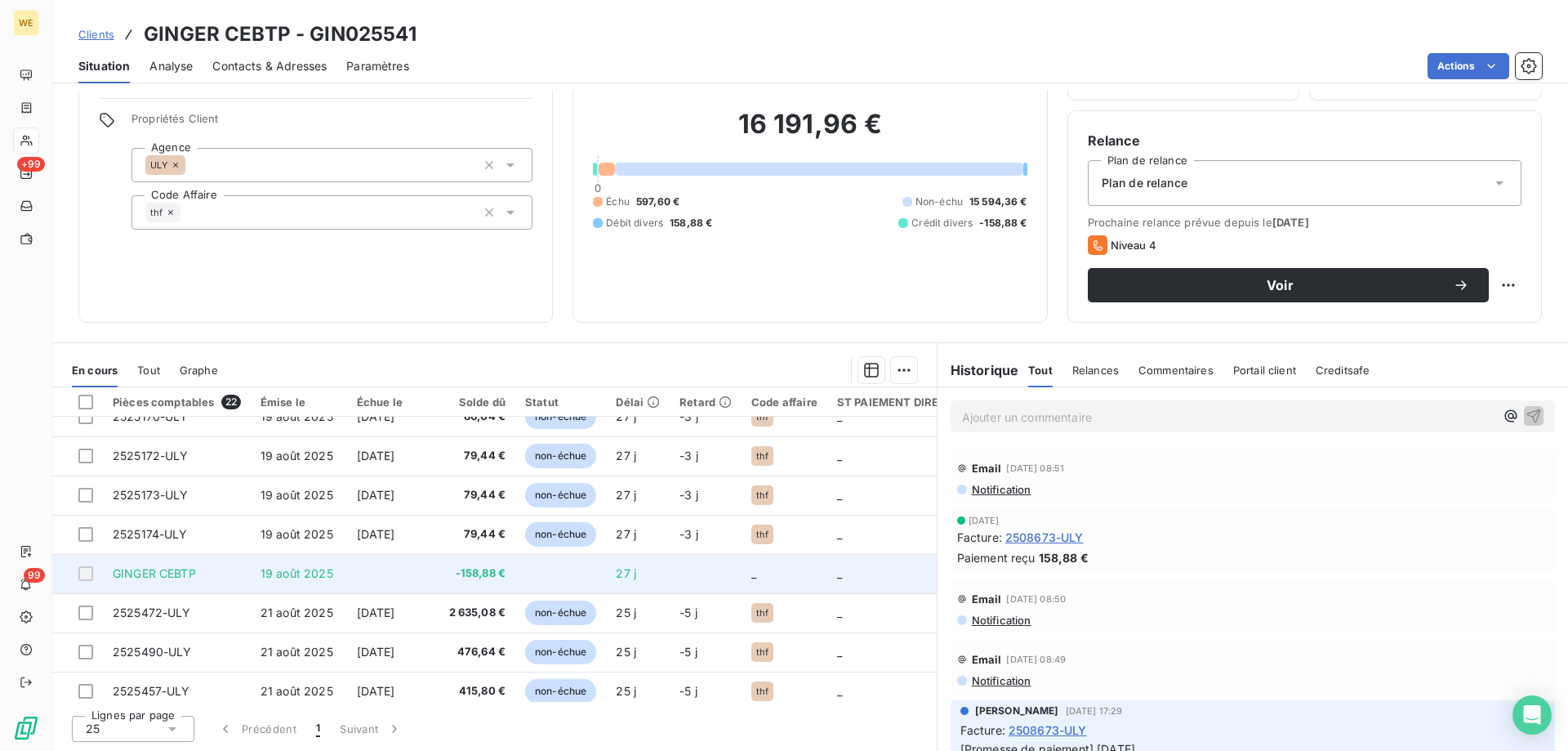
click at [294, 574] on span "19 août 2025" at bounding box center [297, 573] width 73 height 14
click at [166, 574] on span "GINGER CEBTP" at bounding box center [154, 573] width 84 height 14
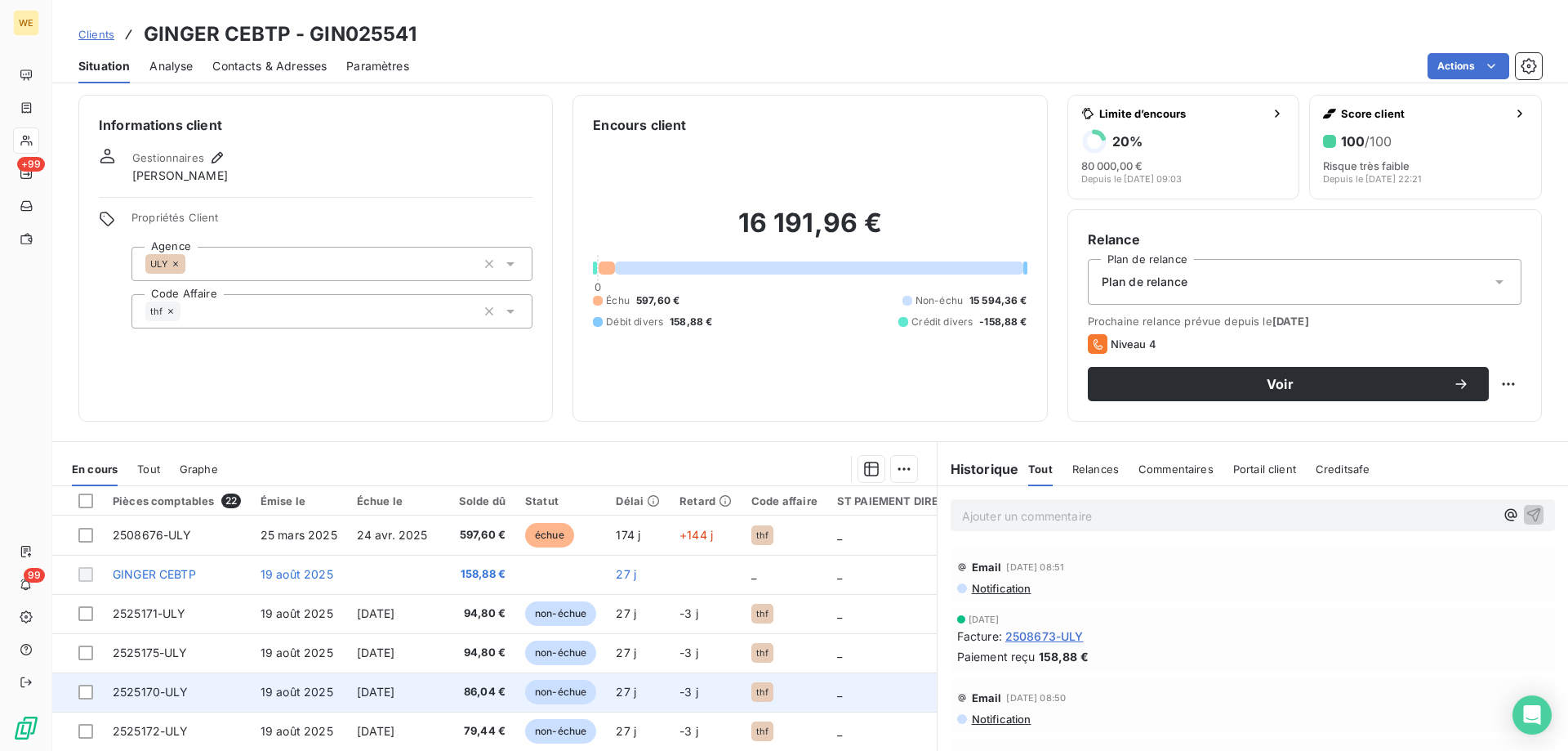
scroll to position [0, 0]
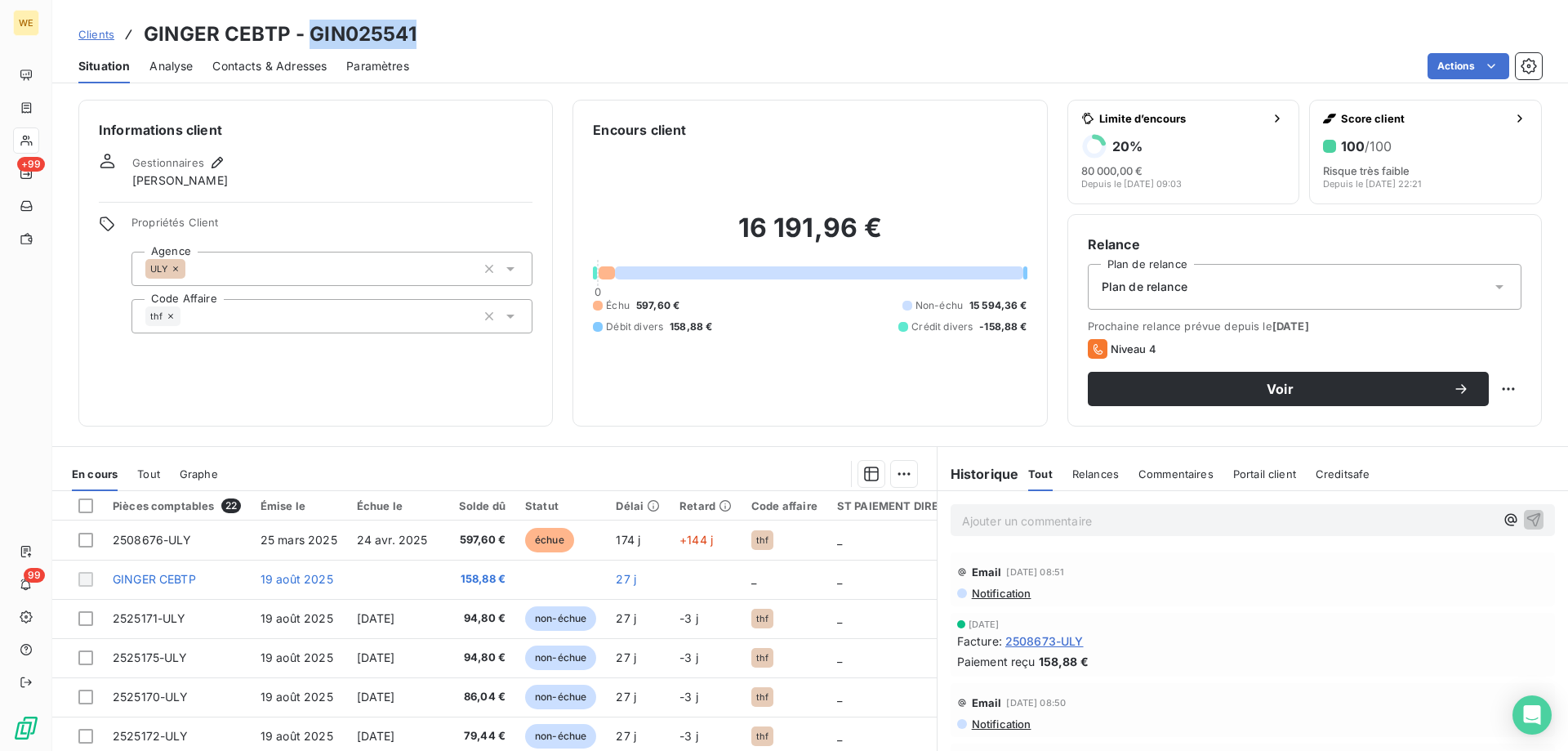
drag, startPoint x: 305, startPoint y: 34, endPoint x: 417, endPoint y: 34, distance: 112.0
click at [417, 34] on div "Clients GINGER CEBTP - GIN025541" at bounding box center [810, 34] width 1516 height 30
copy h3 "GIN025541"
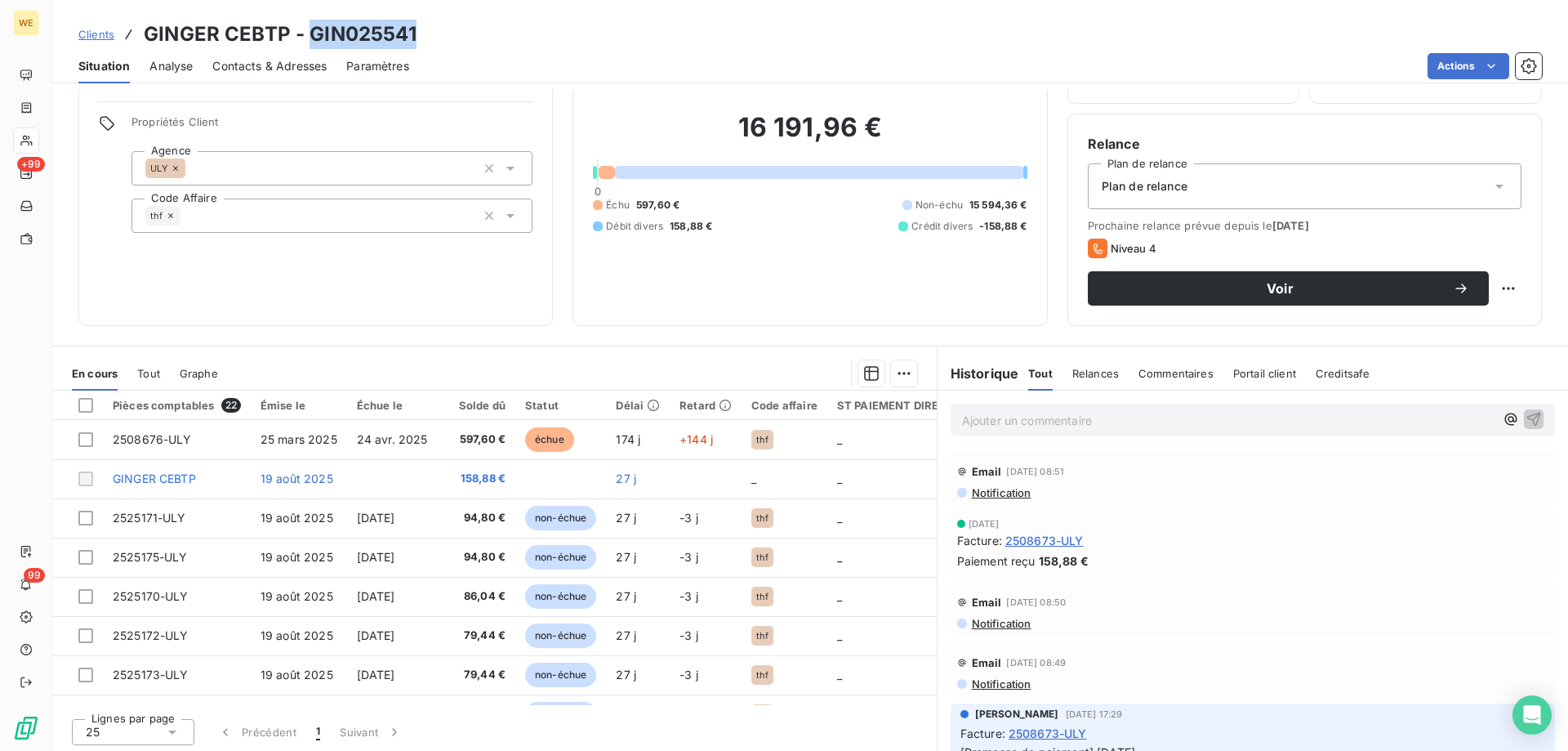
scroll to position [104, 0]
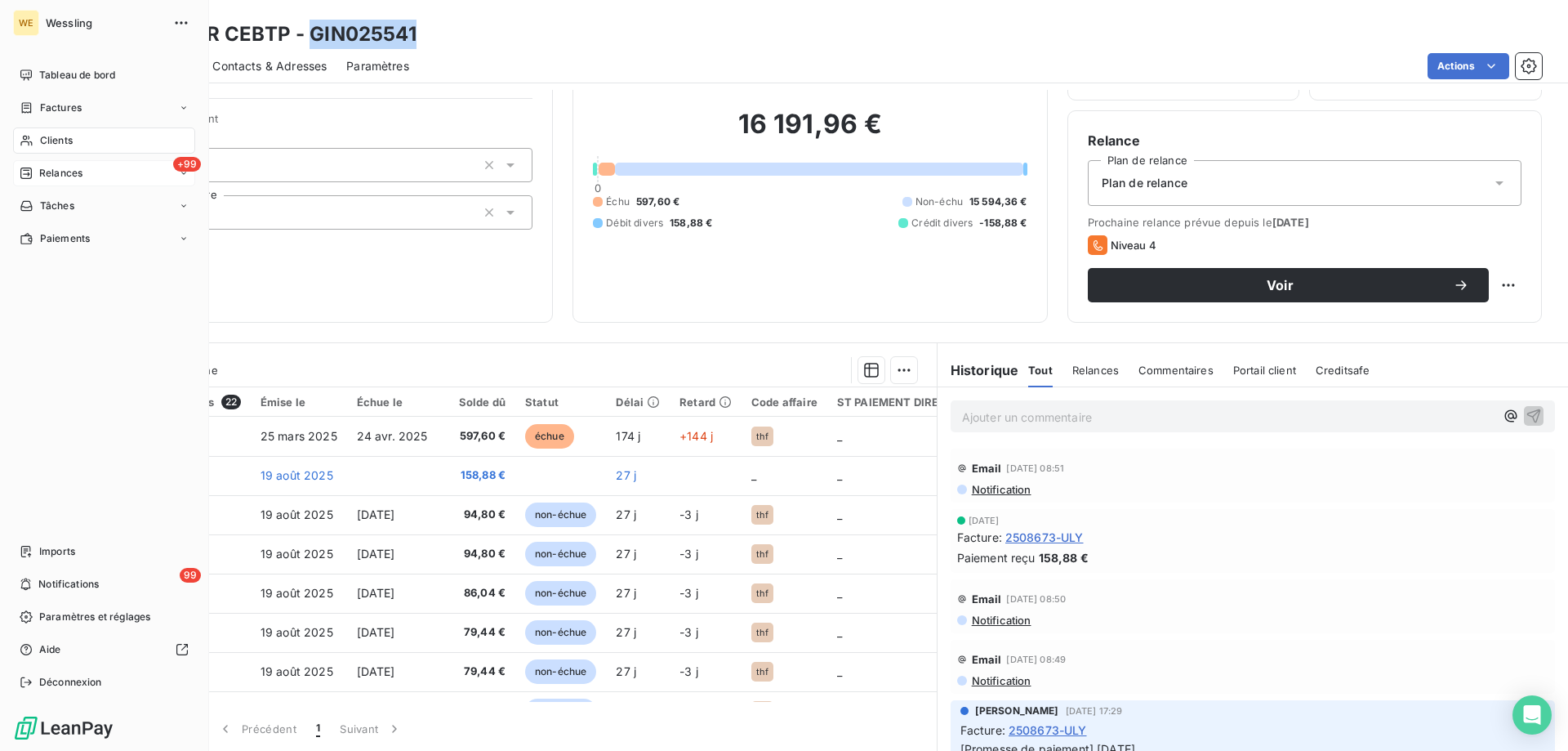
click at [65, 173] on span "Relances" at bounding box center [60, 173] width 44 height 15
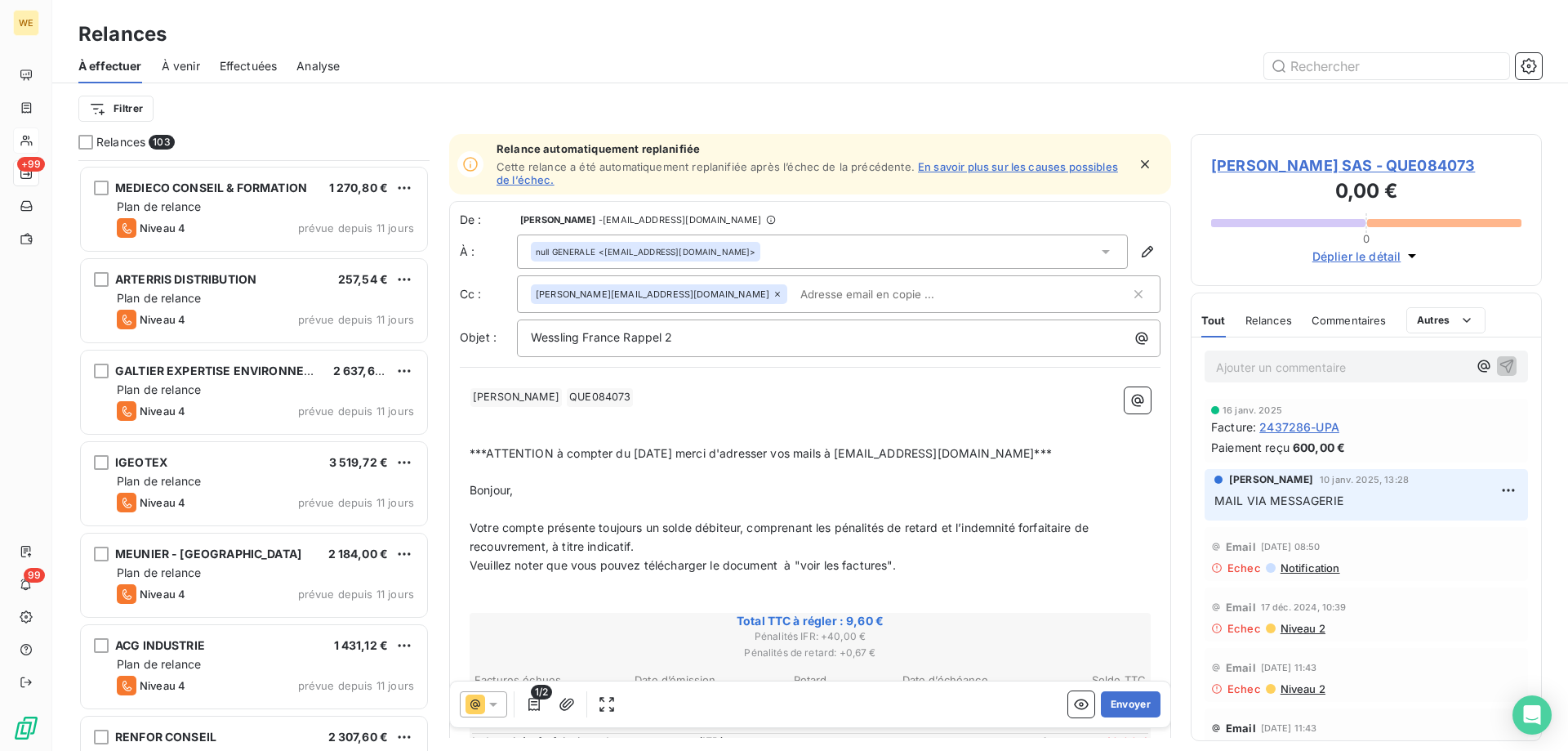
scroll to position [5885, 0]
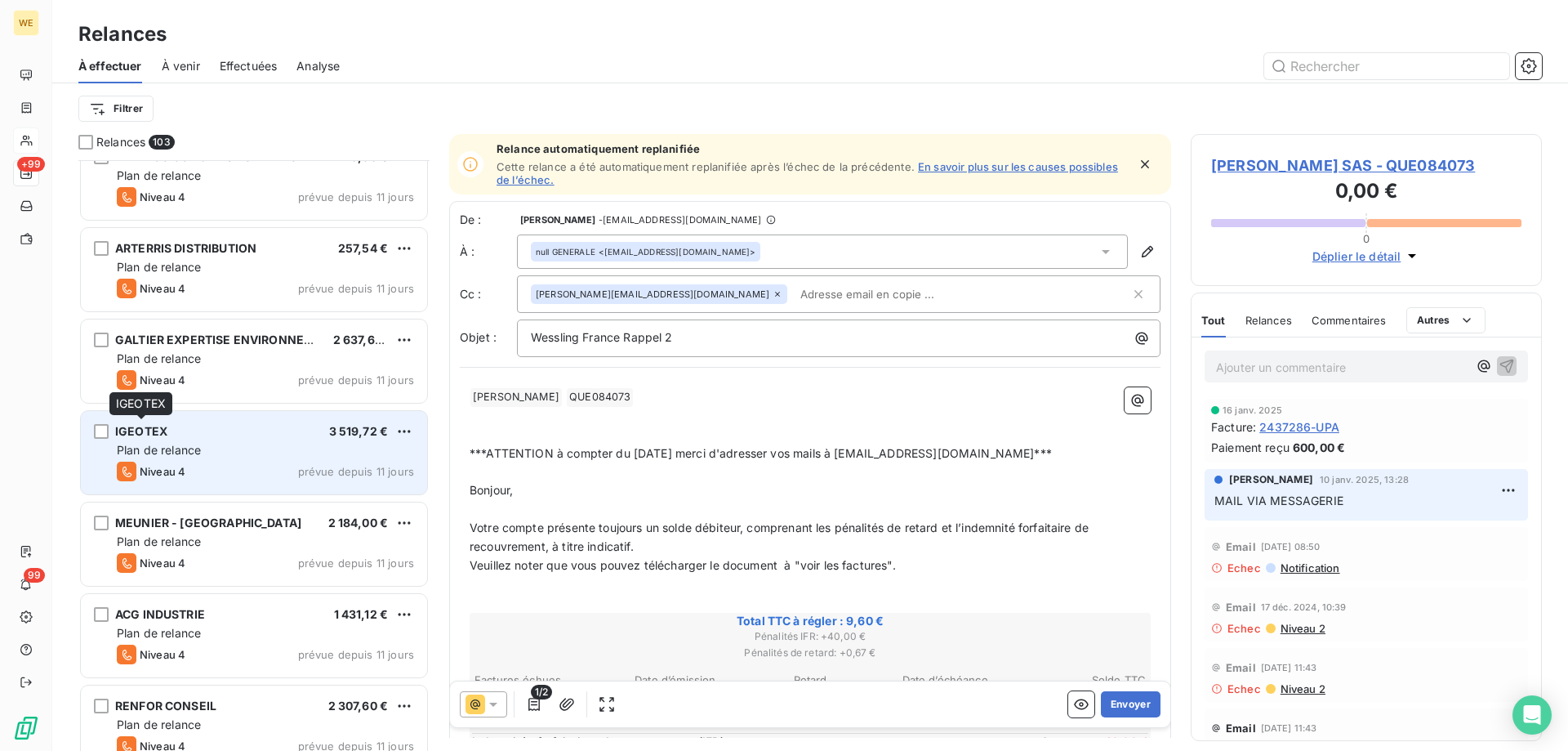
click at [147, 434] on span "IGEOTEX" at bounding box center [141, 431] width 52 height 14
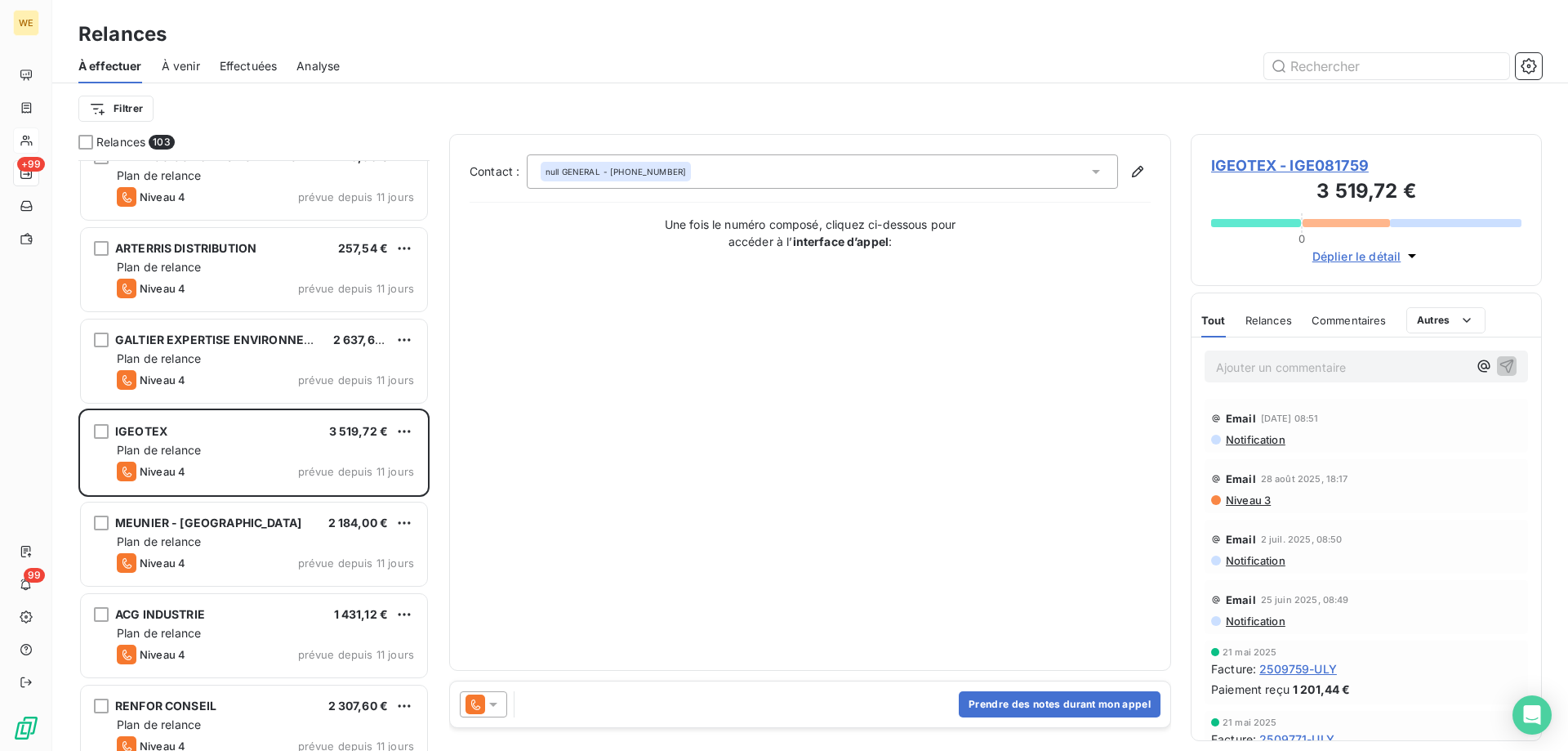
click at [1227, 168] on span "IGEOTEX - IGE081759" at bounding box center [1366, 166] width 311 height 22
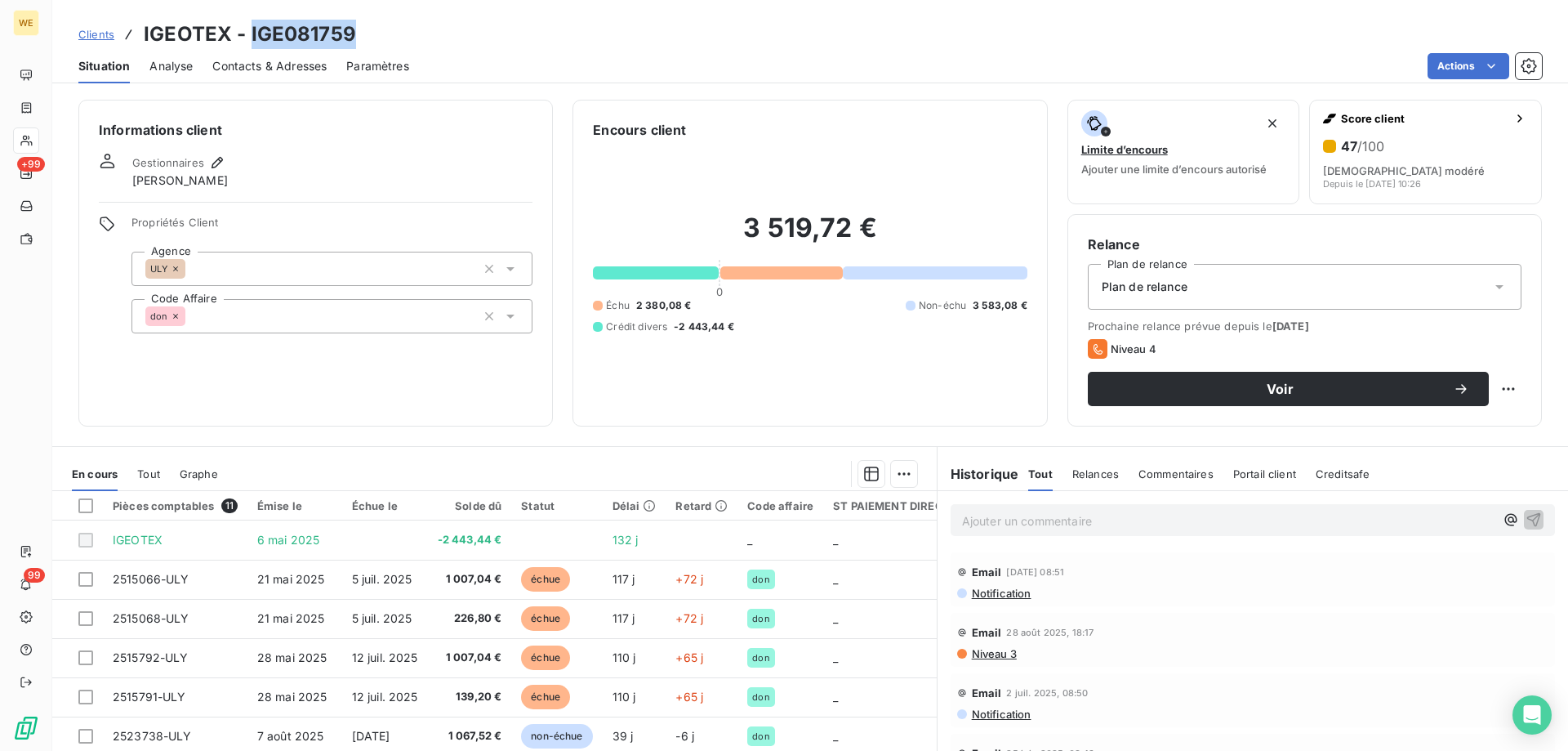
drag, startPoint x: 248, startPoint y: 34, endPoint x: 354, endPoint y: 43, distance: 106.4
click at [354, 43] on div "Clients IGEOTEX - IGE081759" at bounding box center [810, 34] width 1516 height 30
copy h3 "IGE081759"
click at [102, 34] on span "Clients" at bounding box center [96, 34] width 36 height 13
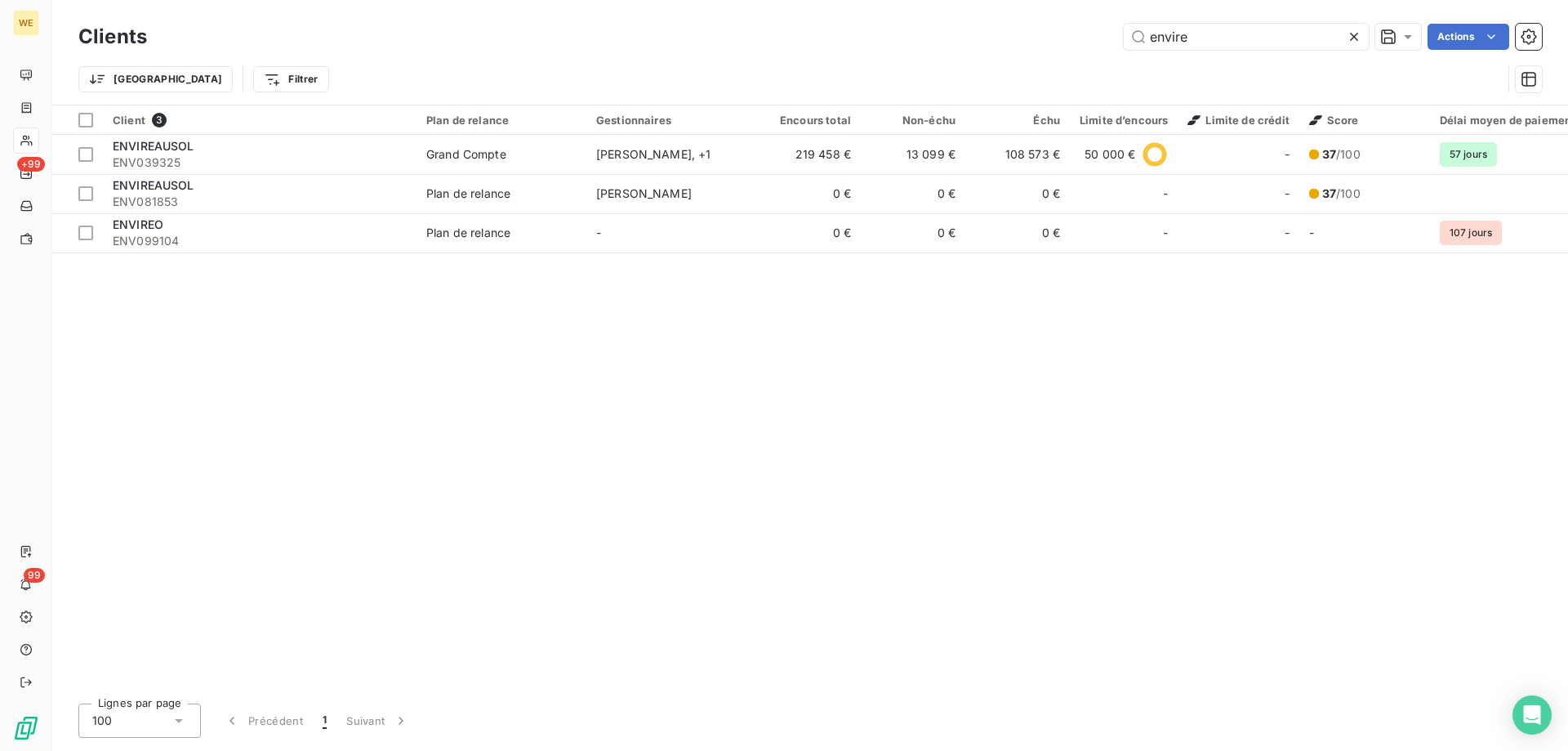
drag, startPoint x: 1229, startPoint y: 26, endPoint x: 1002, endPoint y: 47, distance: 228.0
click at [1002, 47] on div "envire Actions" at bounding box center [854, 36] width 1375 height 26
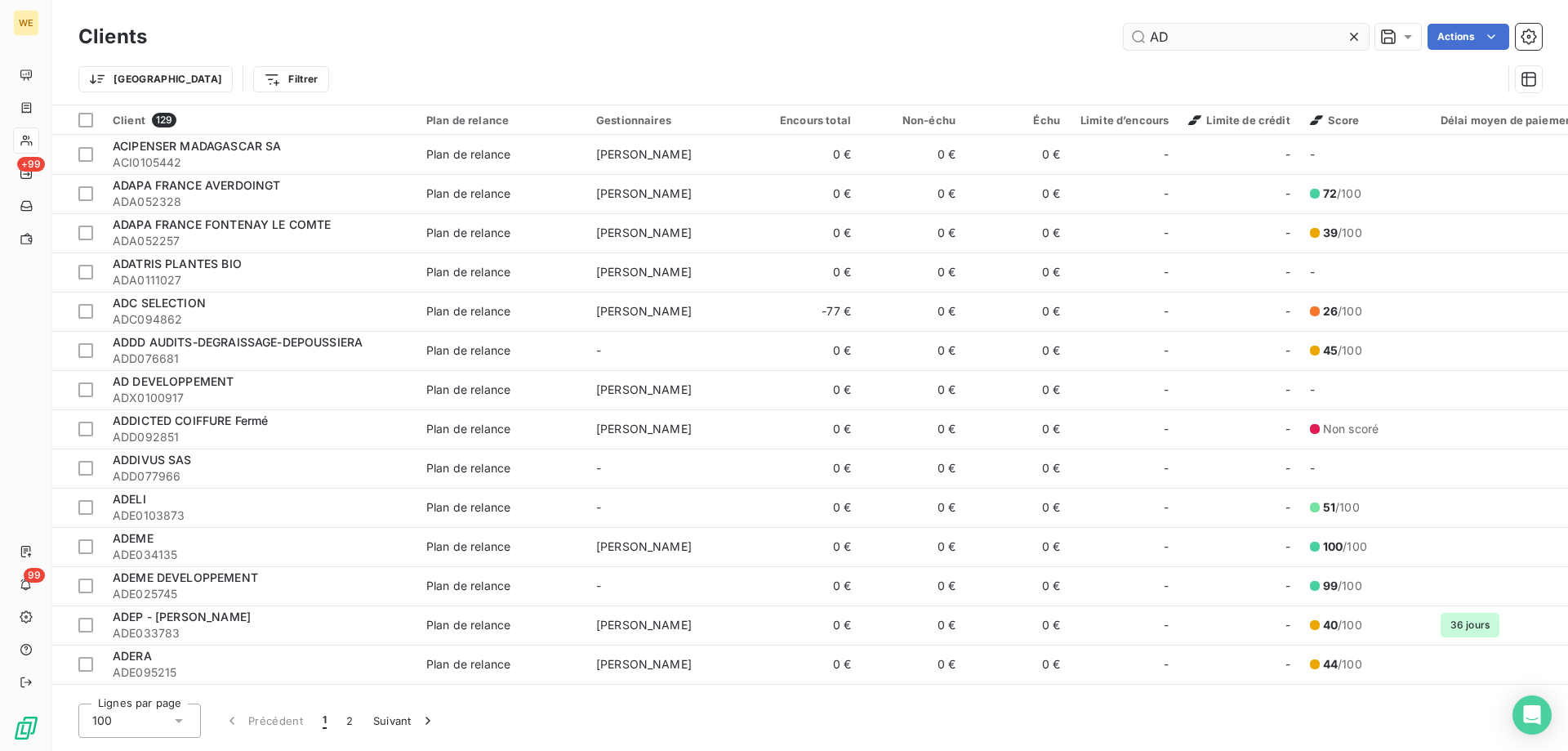
click at [1161, 44] on input "AD" at bounding box center [1245, 36] width 245 height 26
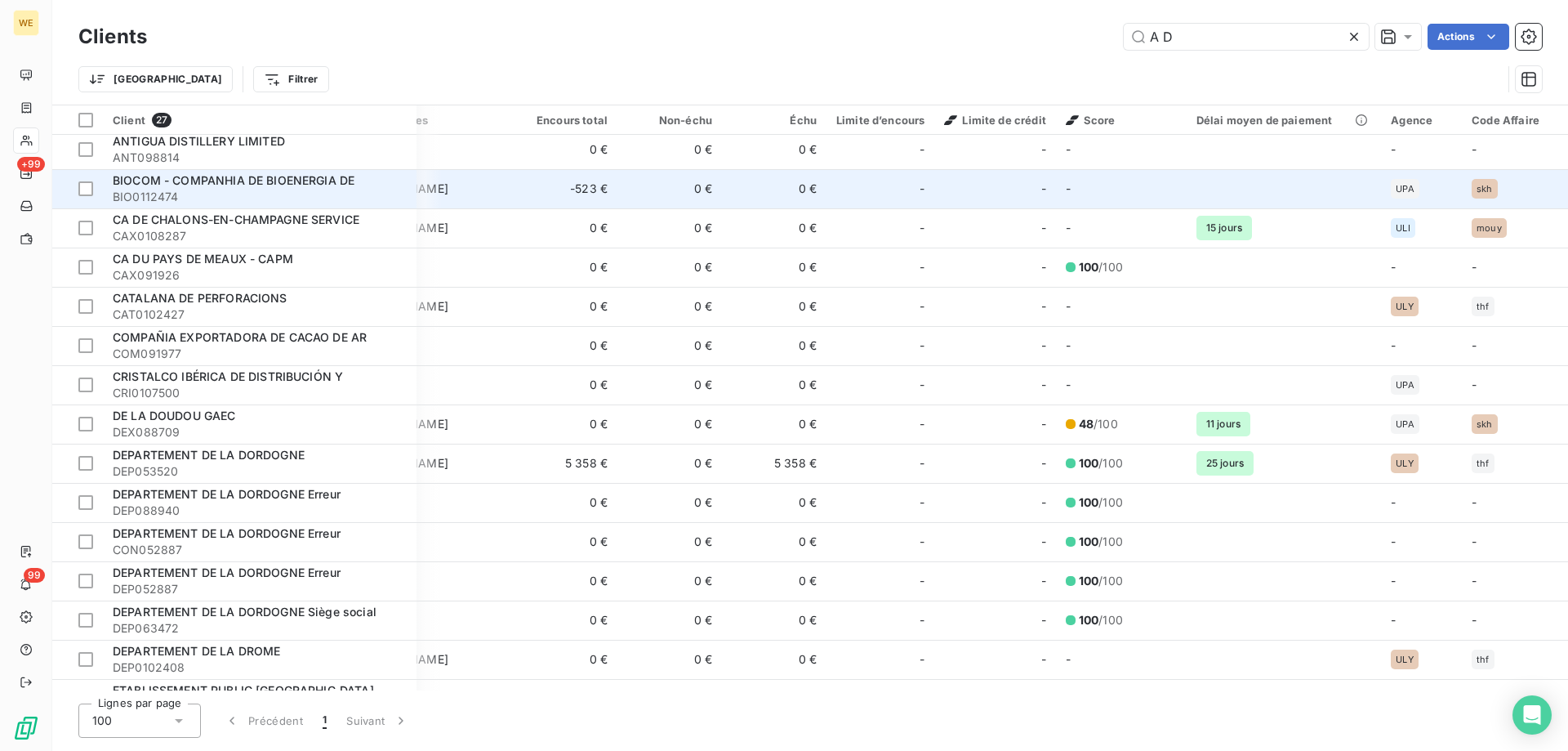
scroll to position [0, 244]
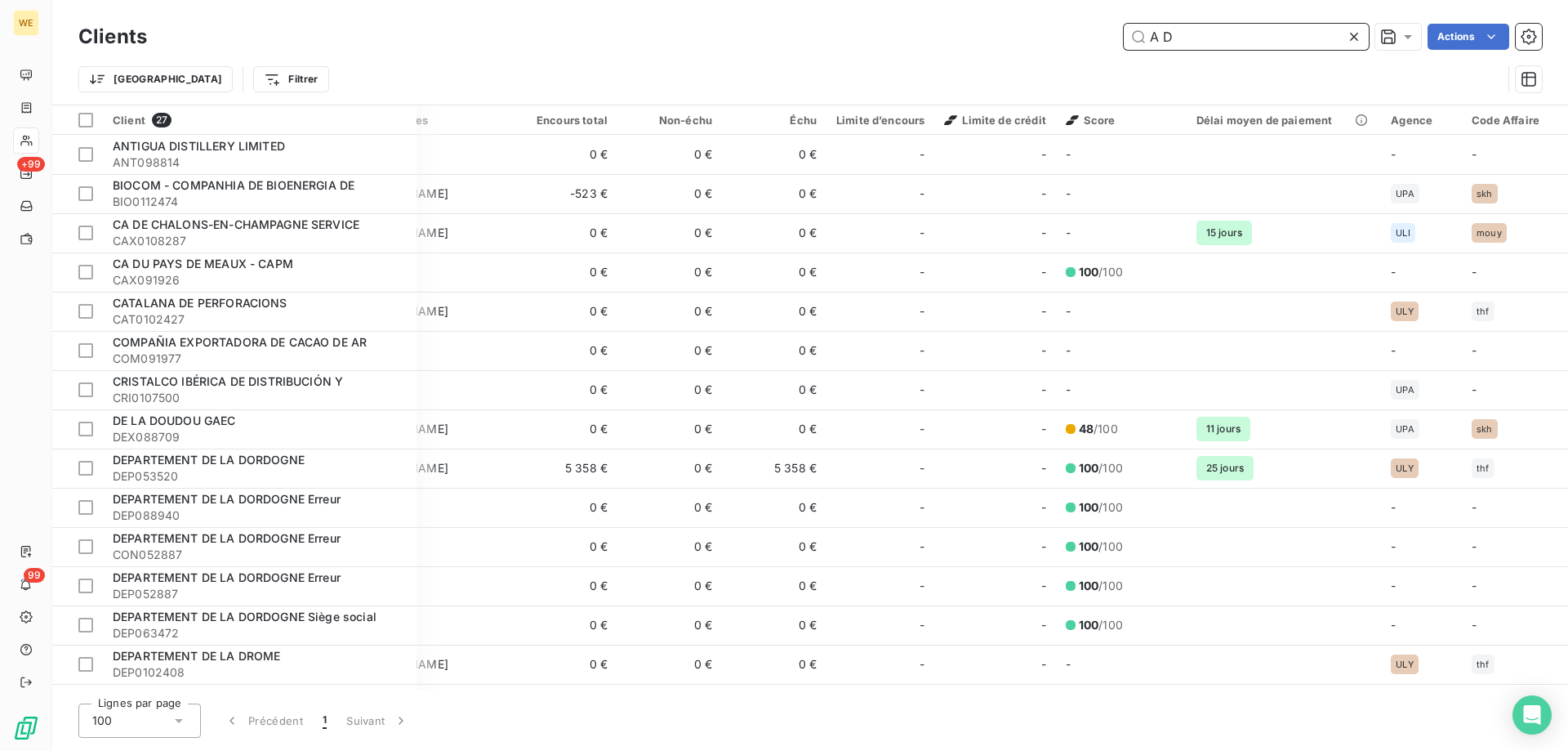
drag, startPoint x: 1184, startPoint y: 38, endPoint x: 1034, endPoint y: 50, distance: 150.5
click at [1034, 48] on div "A D Actions" at bounding box center [854, 36] width 1375 height 26
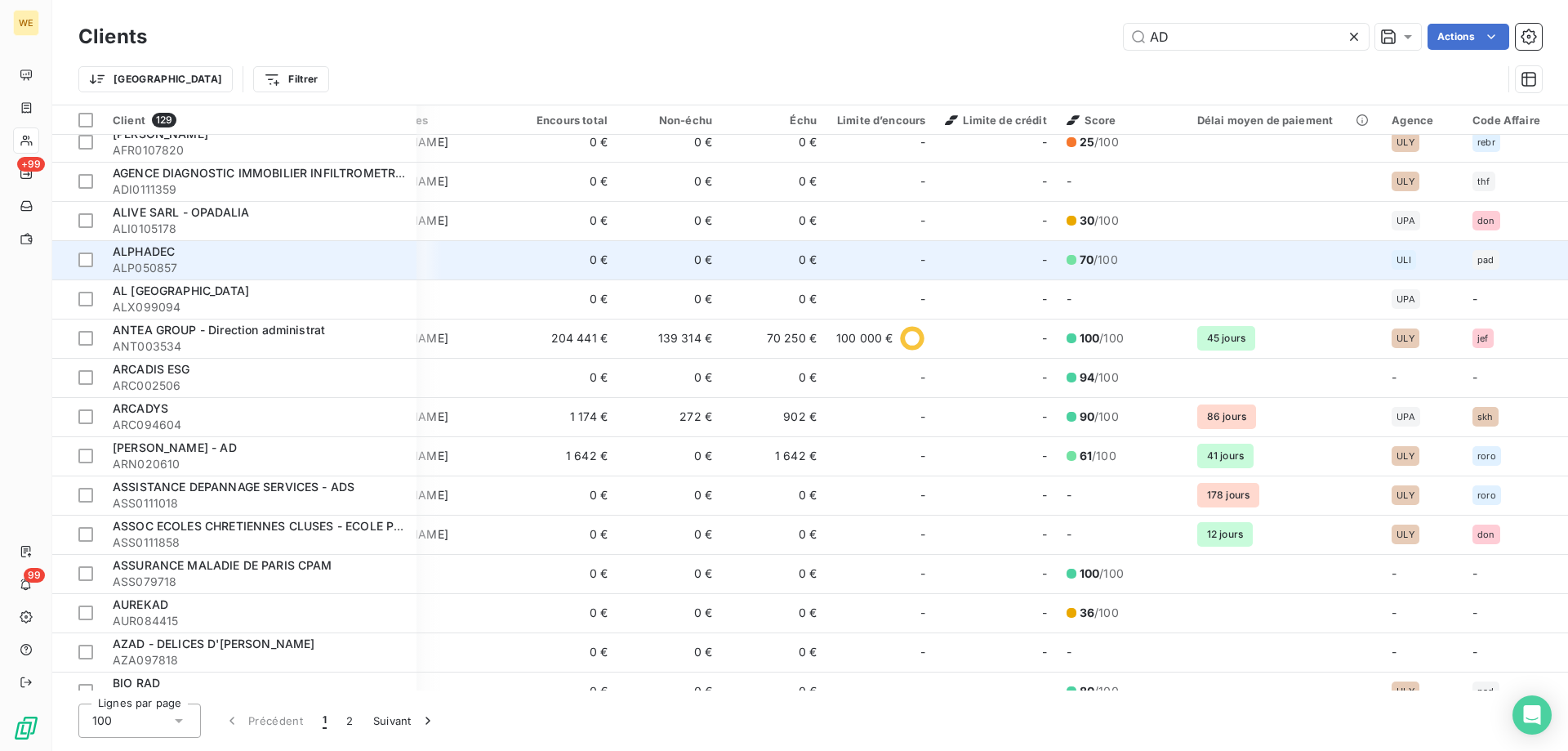
scroll to position [1063, 244]
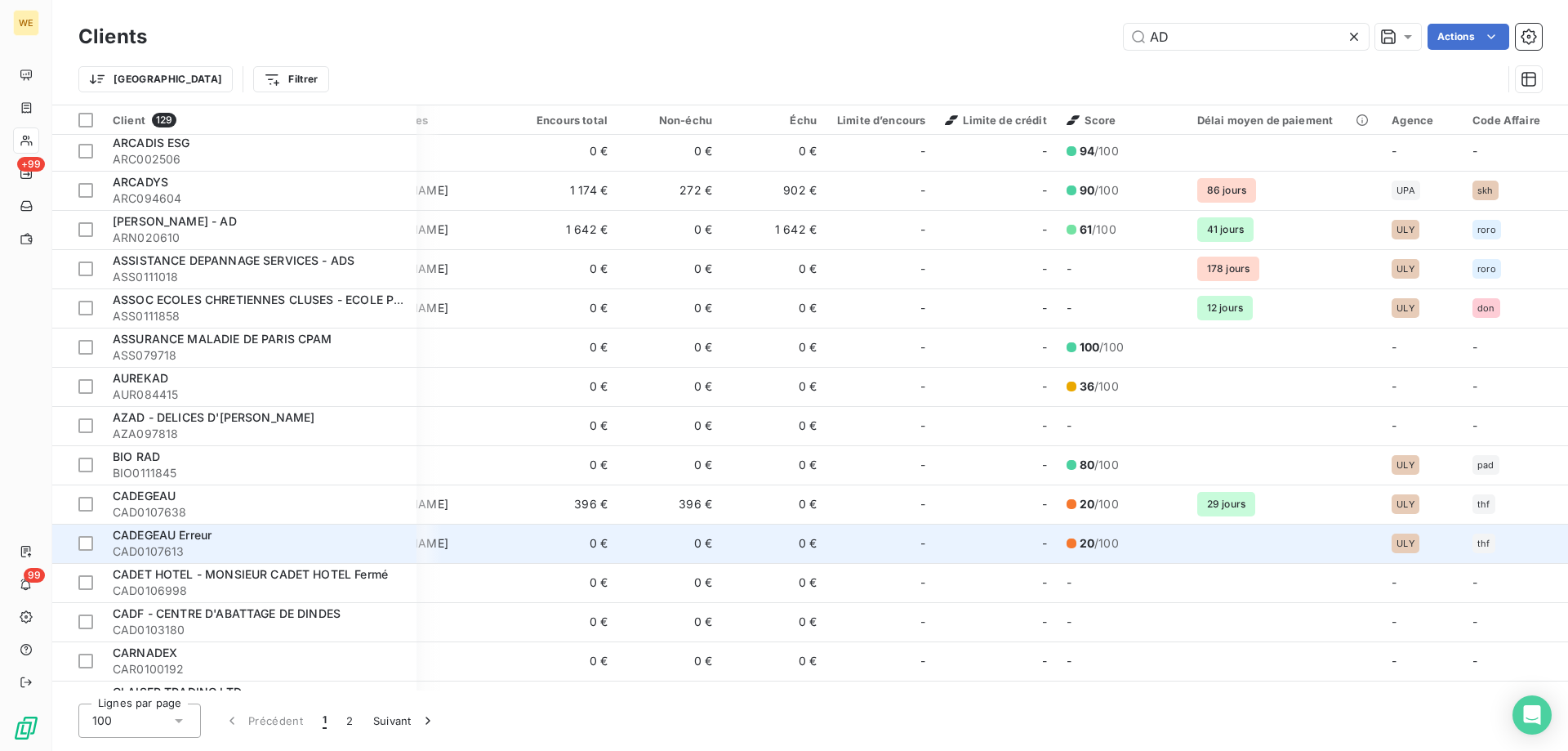
drag, startPoint x: 503, startPoint y: 529, endPoint x: 544, endPoint y: 554, distance: 48.0
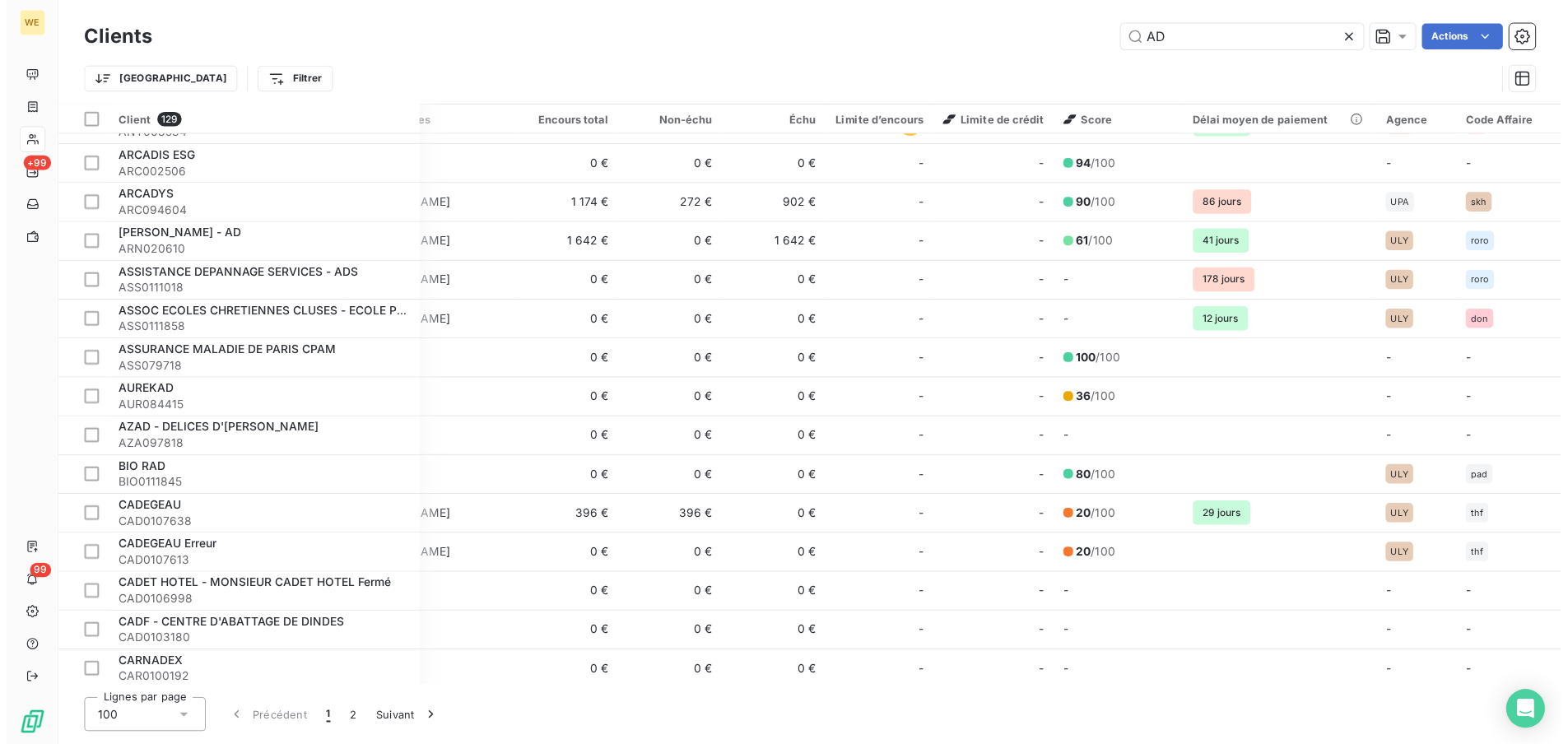
scroll to position [892, 246]
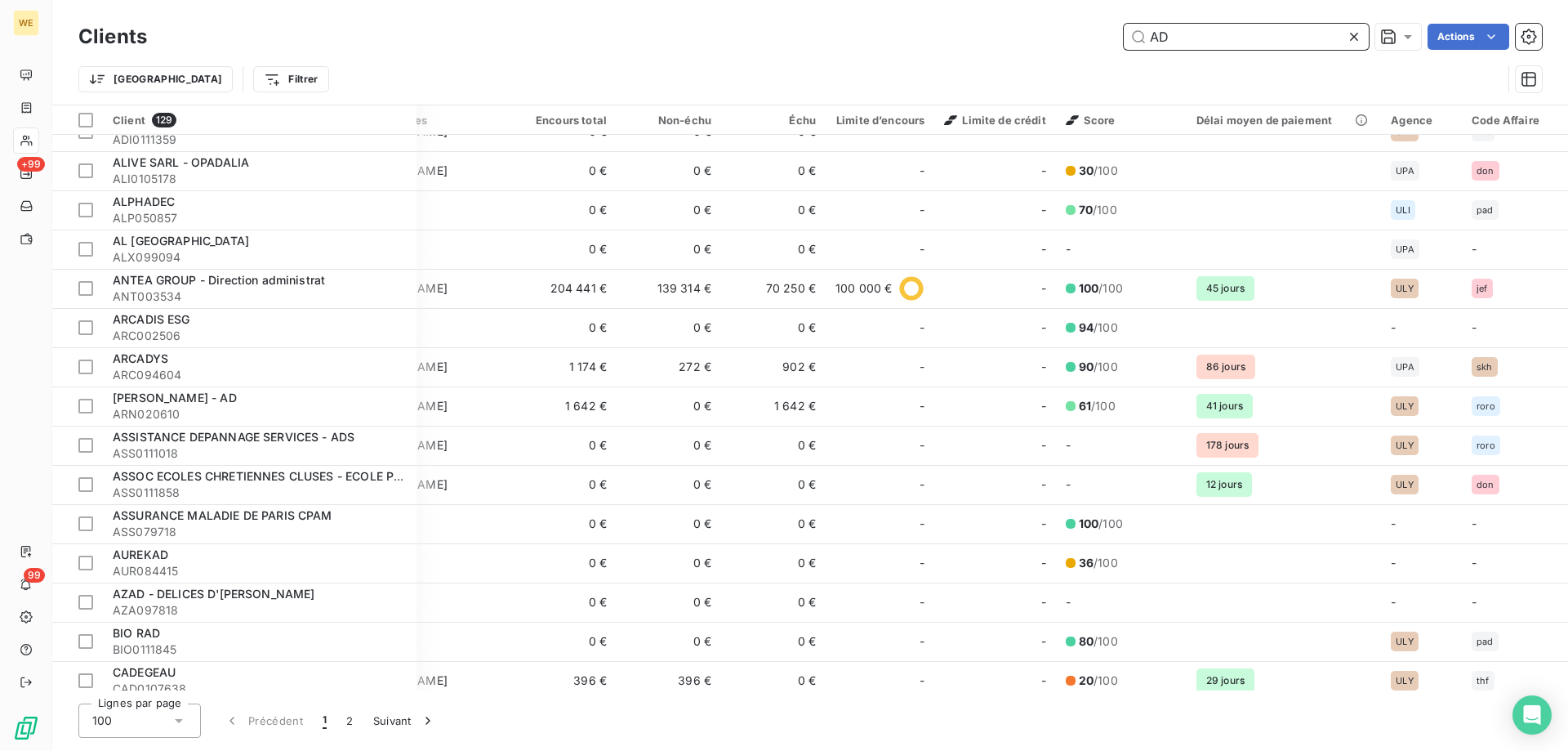
click at [1156, 35] on input "AD" at bounding box center [1245, 36] width 245 height 26
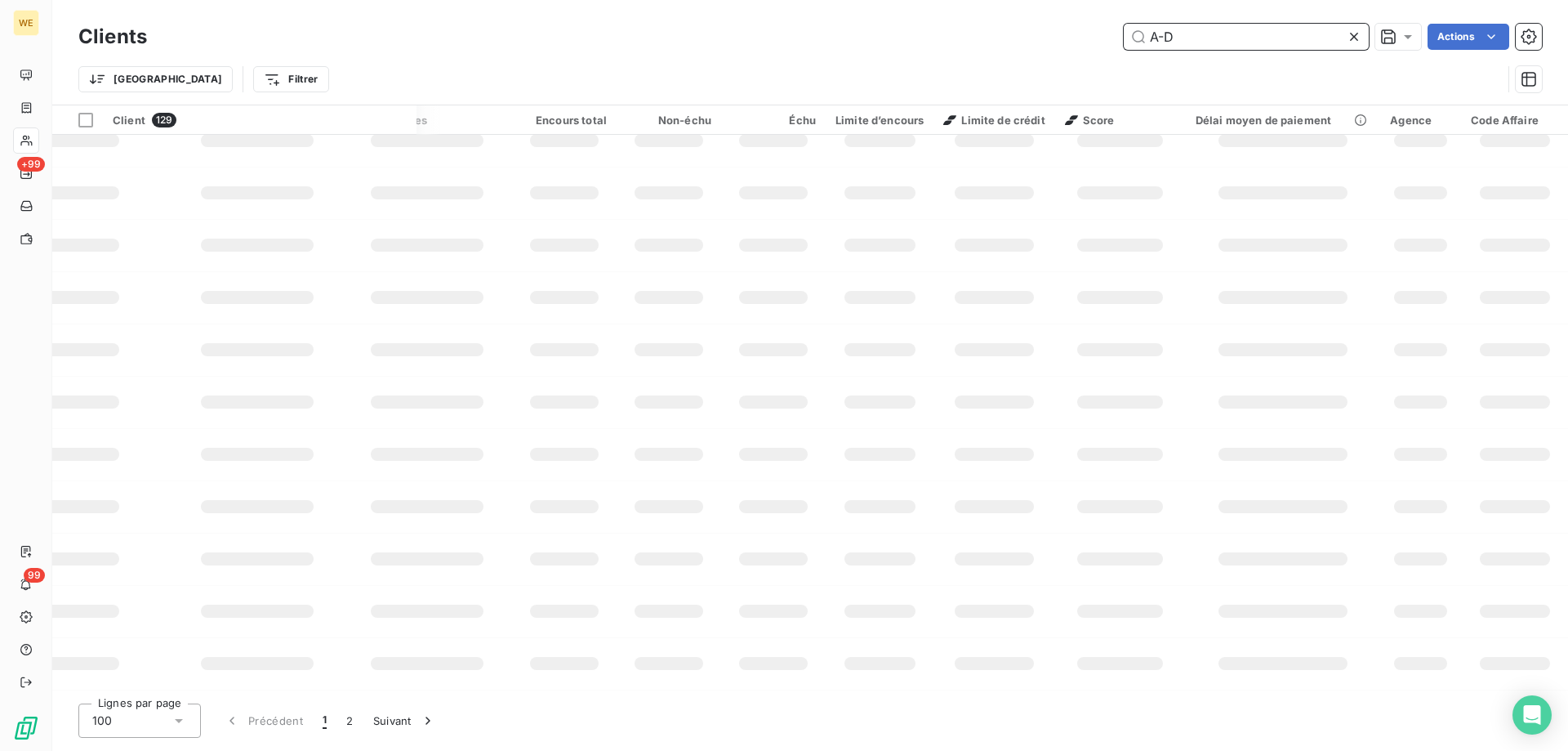
scroll to position [236, 245]
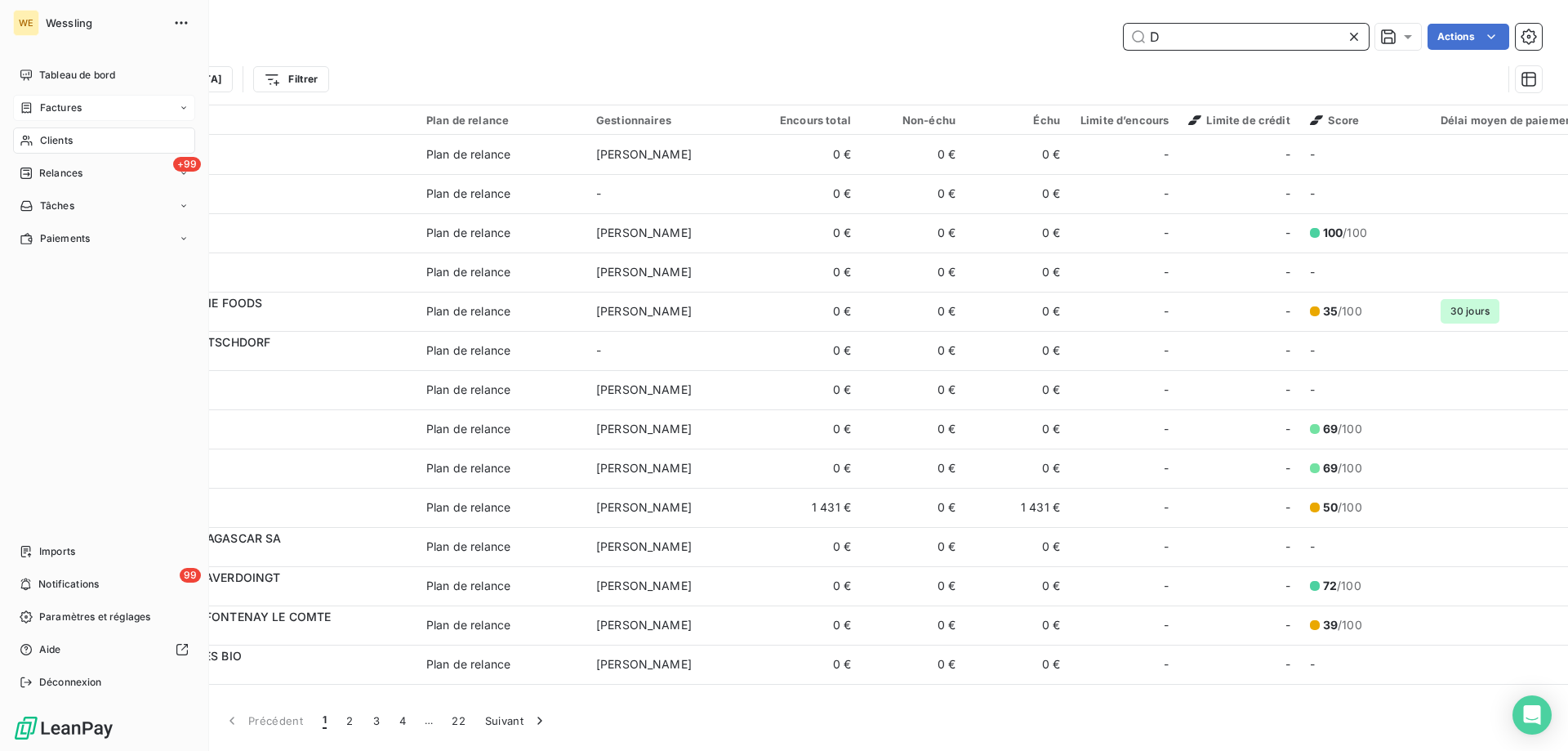
type input "D"
drag, startPoint x: 50, startPoint y: 105, endPoint x: 165, endPoint y: 118, distance: 115.7
click at [51, 104] on span "Factures" at bounding box center [60, 108] width 42 height 15
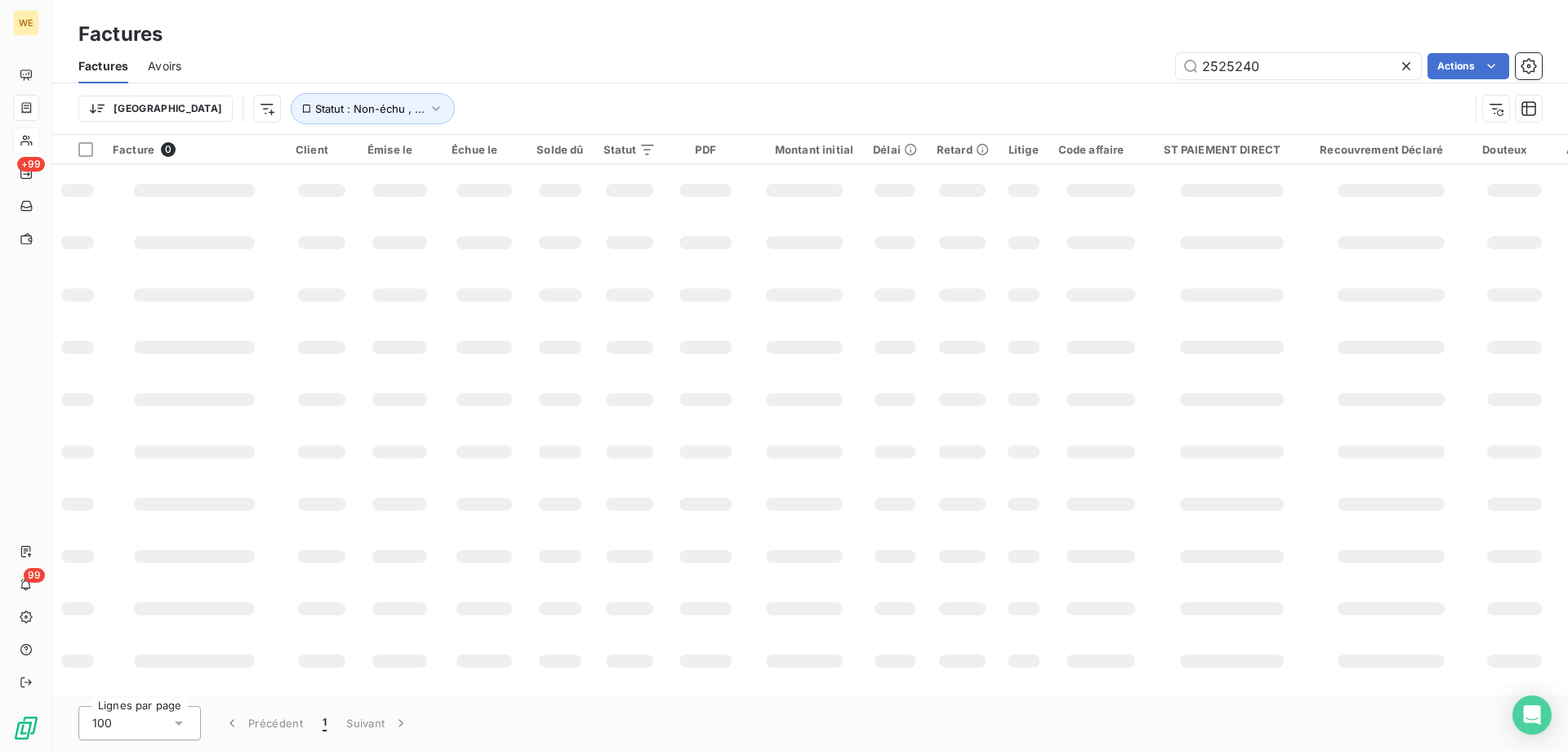
drag, startPoint x: 1279, startPoint y: 64, endPoint x: 1149, endPoint y: 71, distance: 130.2
click at [1149, 71] on div "2525240 Actions" at bounding box center [871, 66] width 1341 height 26
type input "2512187"
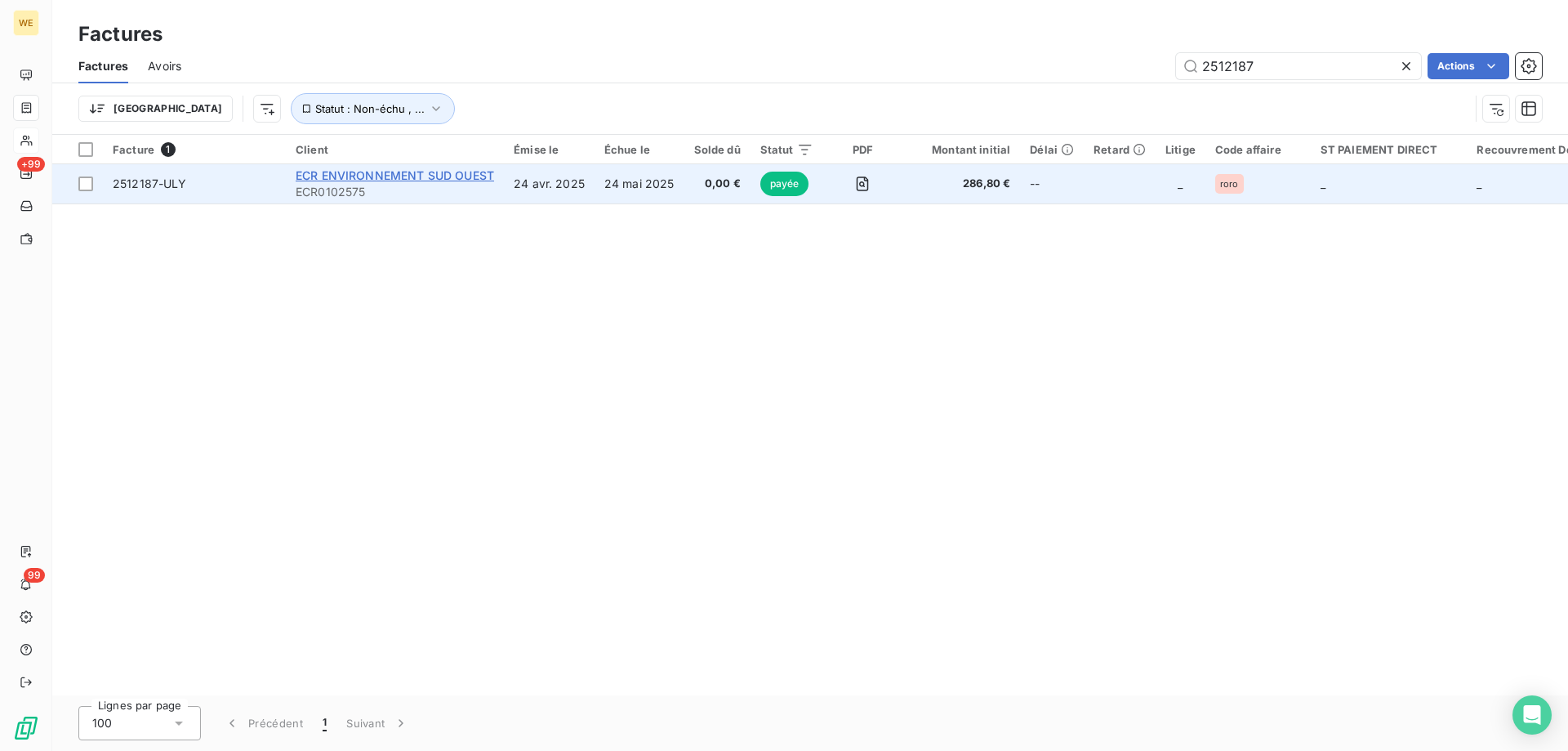
click at [454, 176] on span "ECR ENVIRONNEMENT SUD OUEST" at bounding box center [394, 175] width 198 height 14
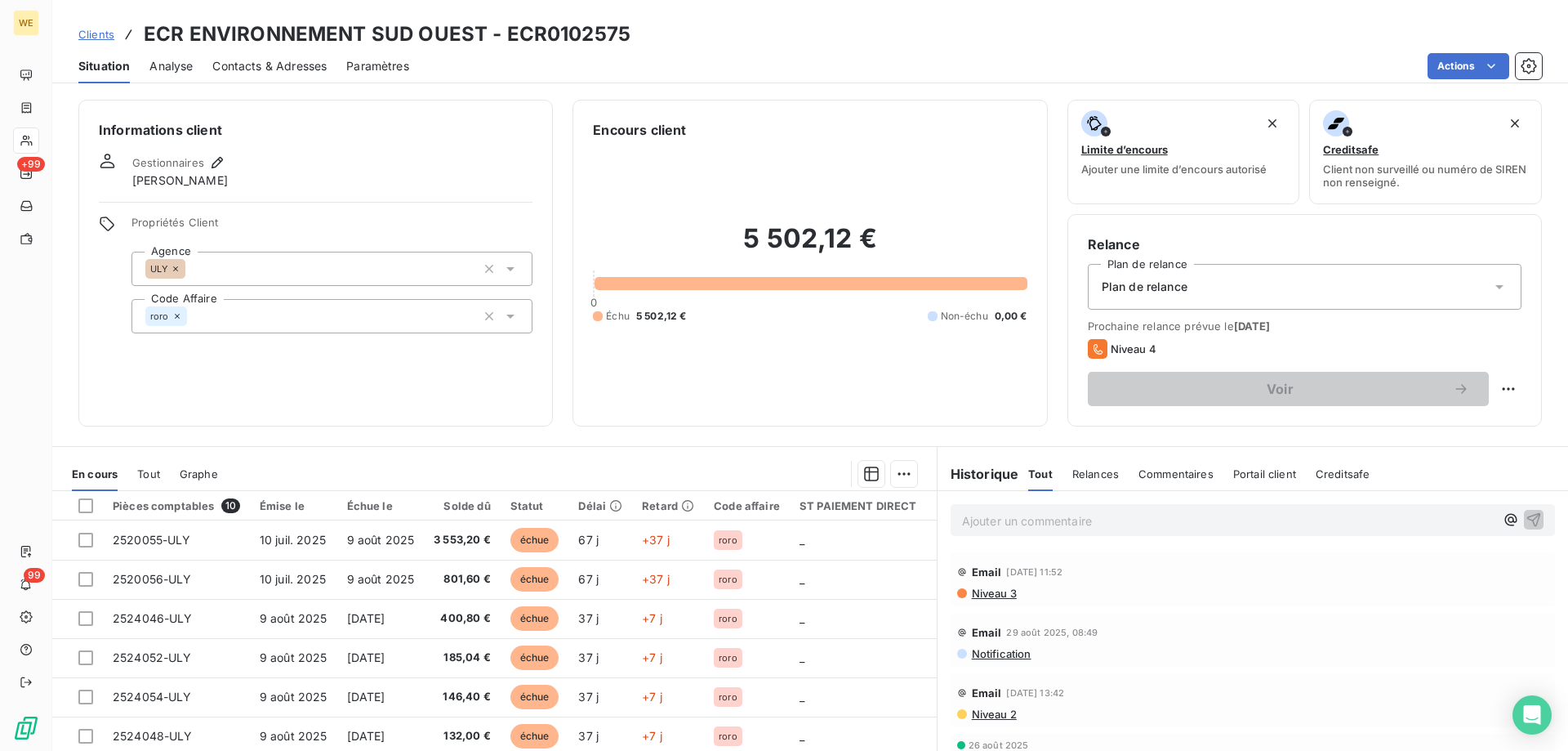
click at [82, 35] on span "Clients" at bounding box center [96, 34] width 36 height 13
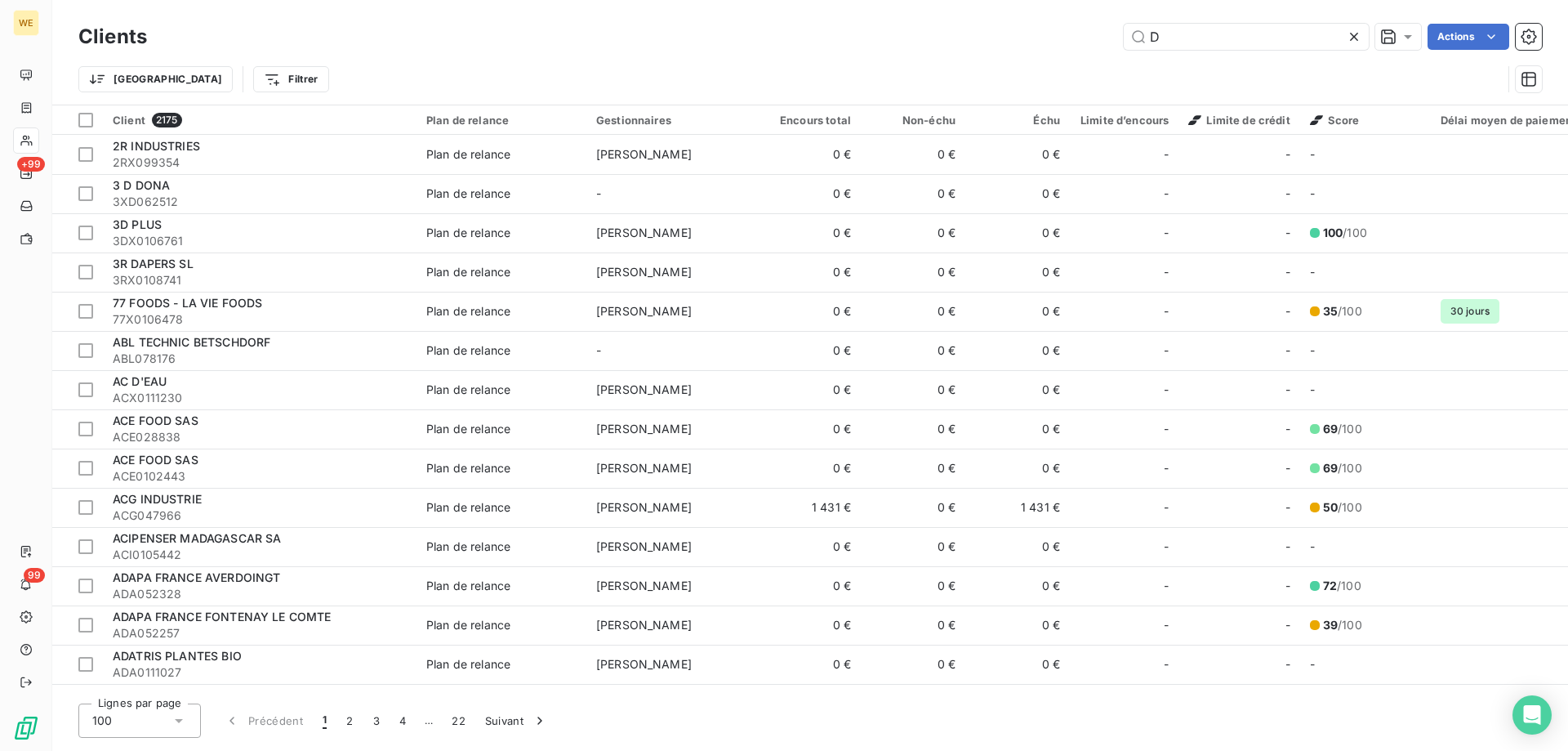
drag, startPoint x: 1188, startPoint y: 40, endPoint x: 1062, endPoint y: 32, distance: 126.3
click at [1065, 32] on div "D Actions" at bounding box center [854, 36] width 1375 height 26
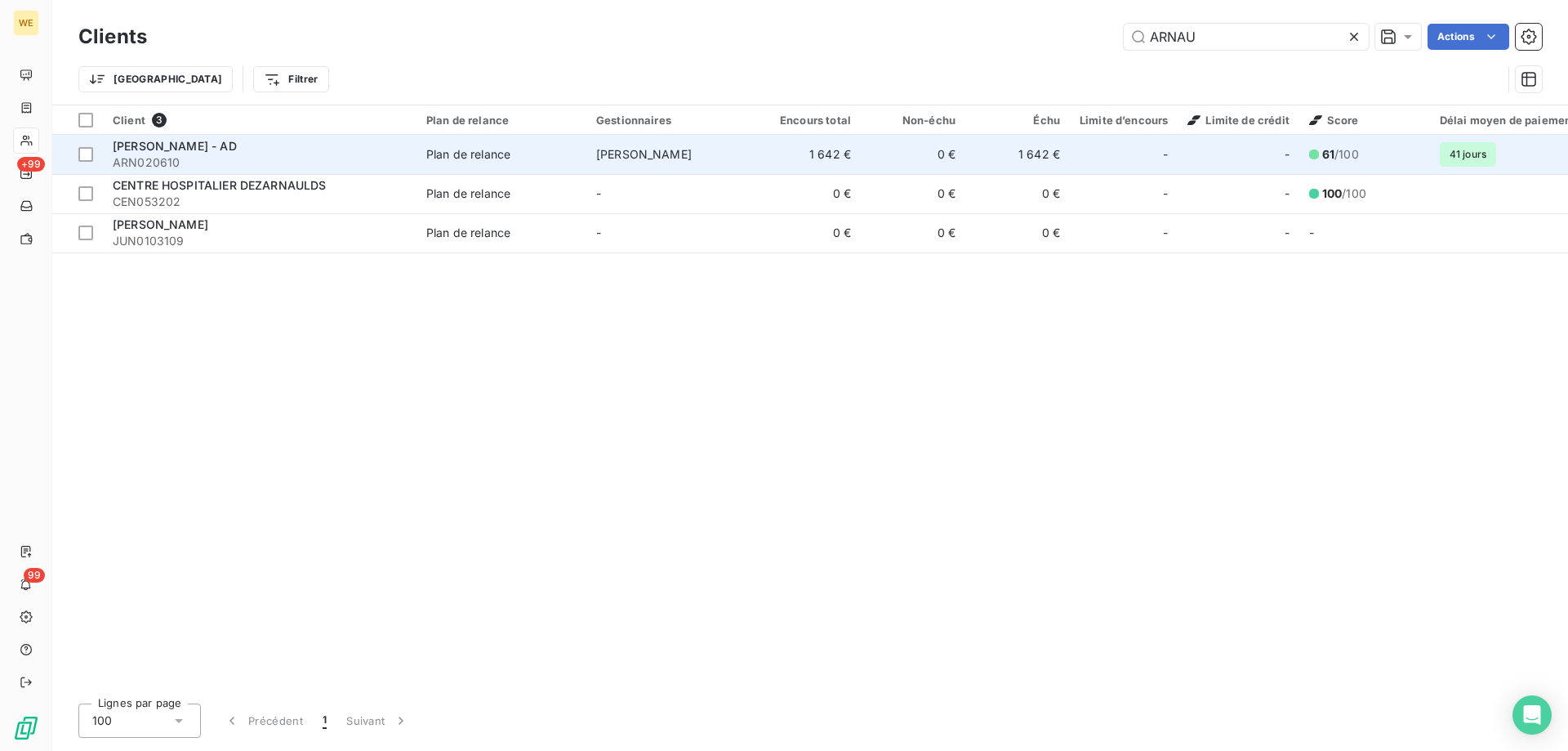
type input "ARNAU"
click at [189, 151] on span "[PERSON_NAME] - AD" at bounding box center [174, 145] width 124 height 14
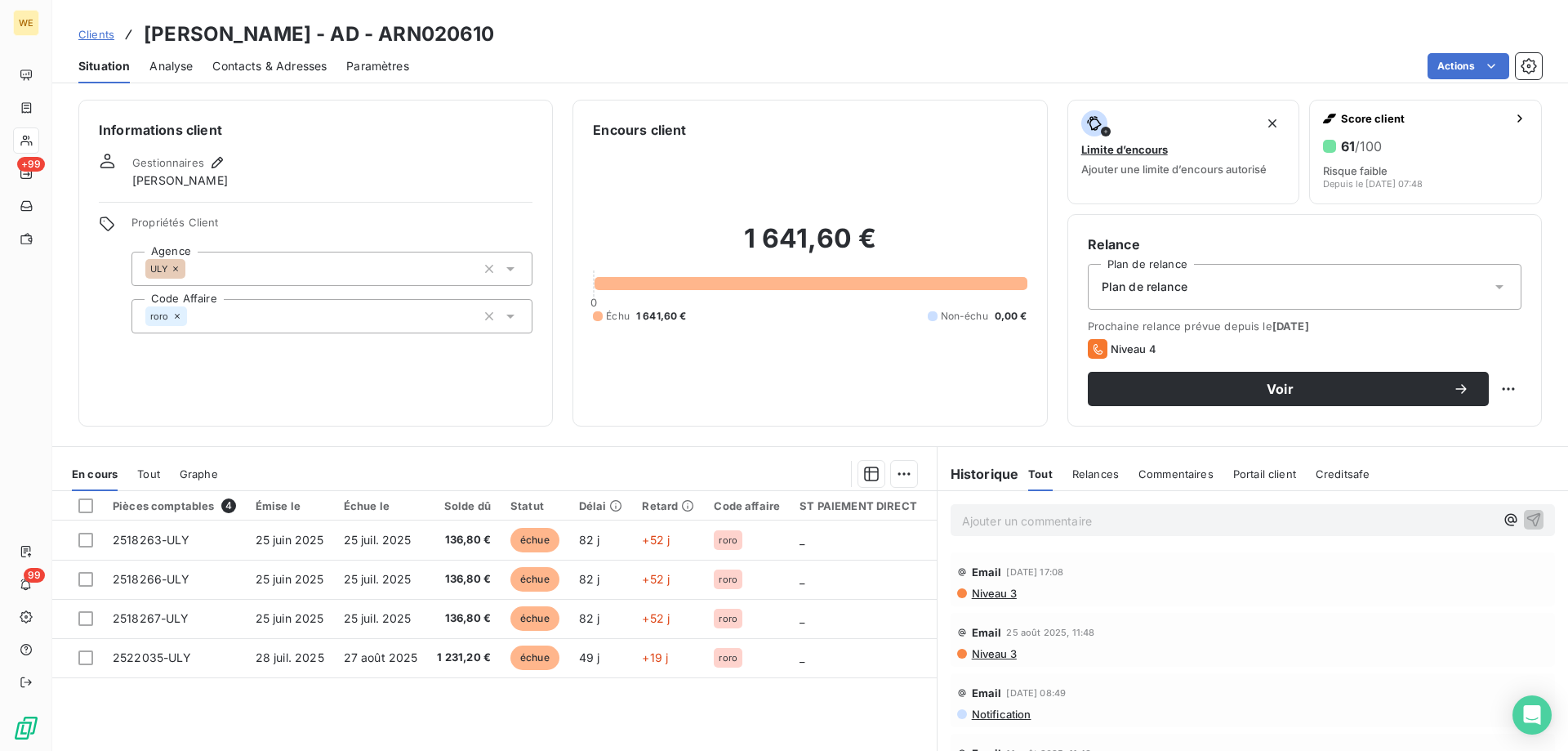
click at [94, 39] on span "Clients" at bounding box center [96, 34] width 36 height 13
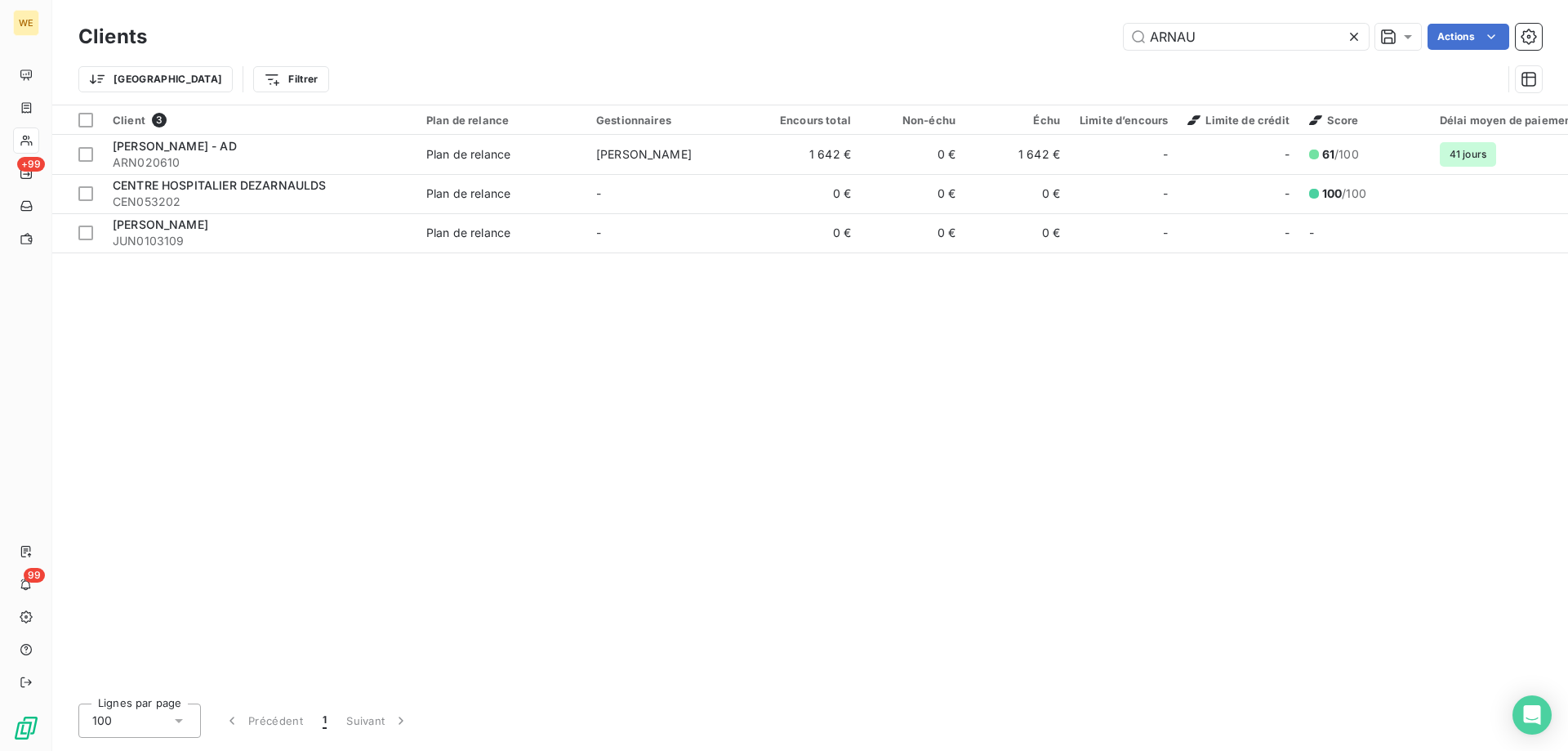
drag, startPoint x: 1210, startPoint y: 35, endPoint x: 1021, endPoint y: 49, distance: 189.5
click at [1024, 47] on div "ARNAU Actions" at bounding box center [854, 36] width 1375 height 26
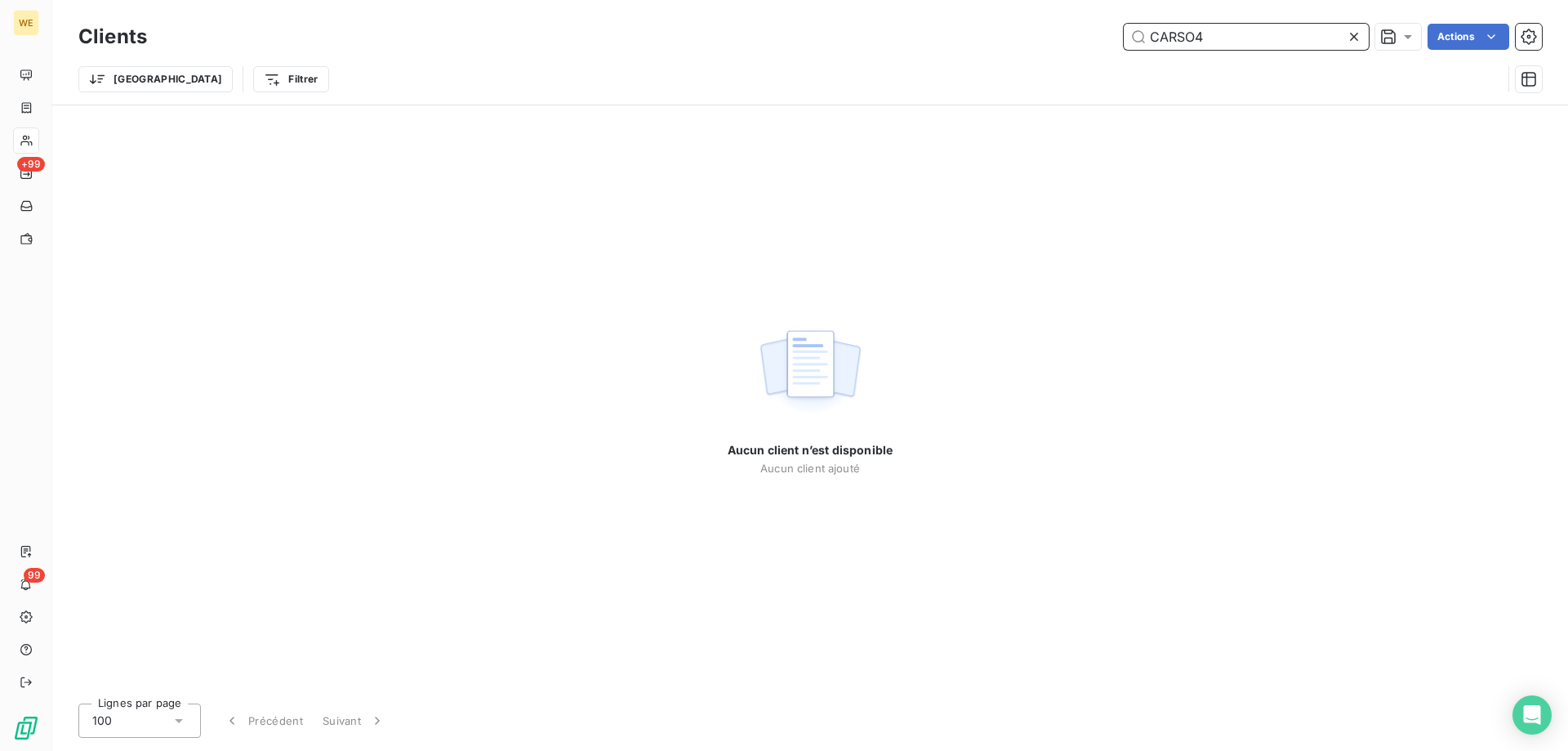
click at [1231, 30] on input "CARSO4" at bounding box center [1245, 36] width 245 height 26
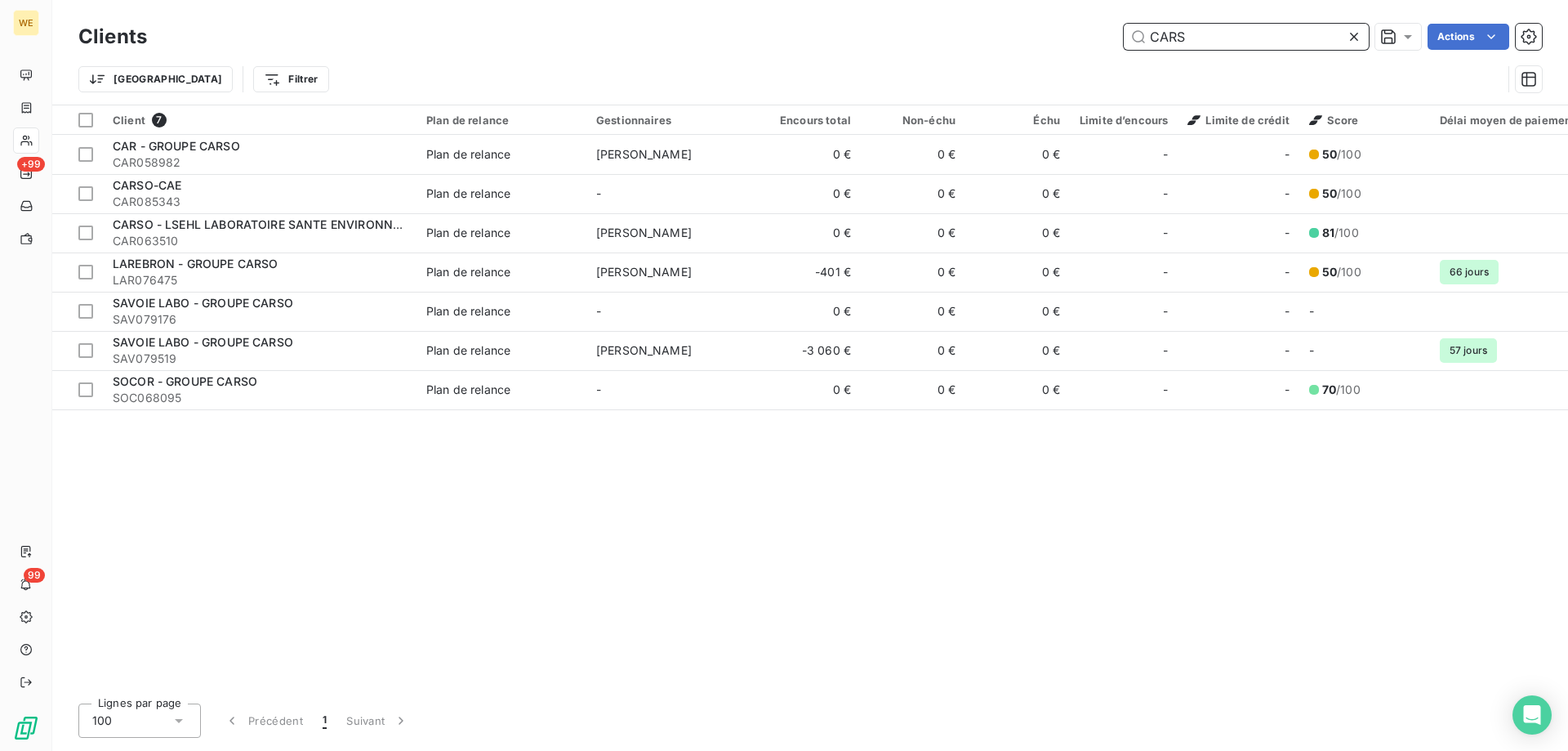
drag, startPoint x: 1229, startPoint y: 40, endPoint x: 1046, endPoint y: 41, distance: 183.0
click at [1046, 41] on div "CARS Actions" at bounding box center [854, 36] width 1375 height 26
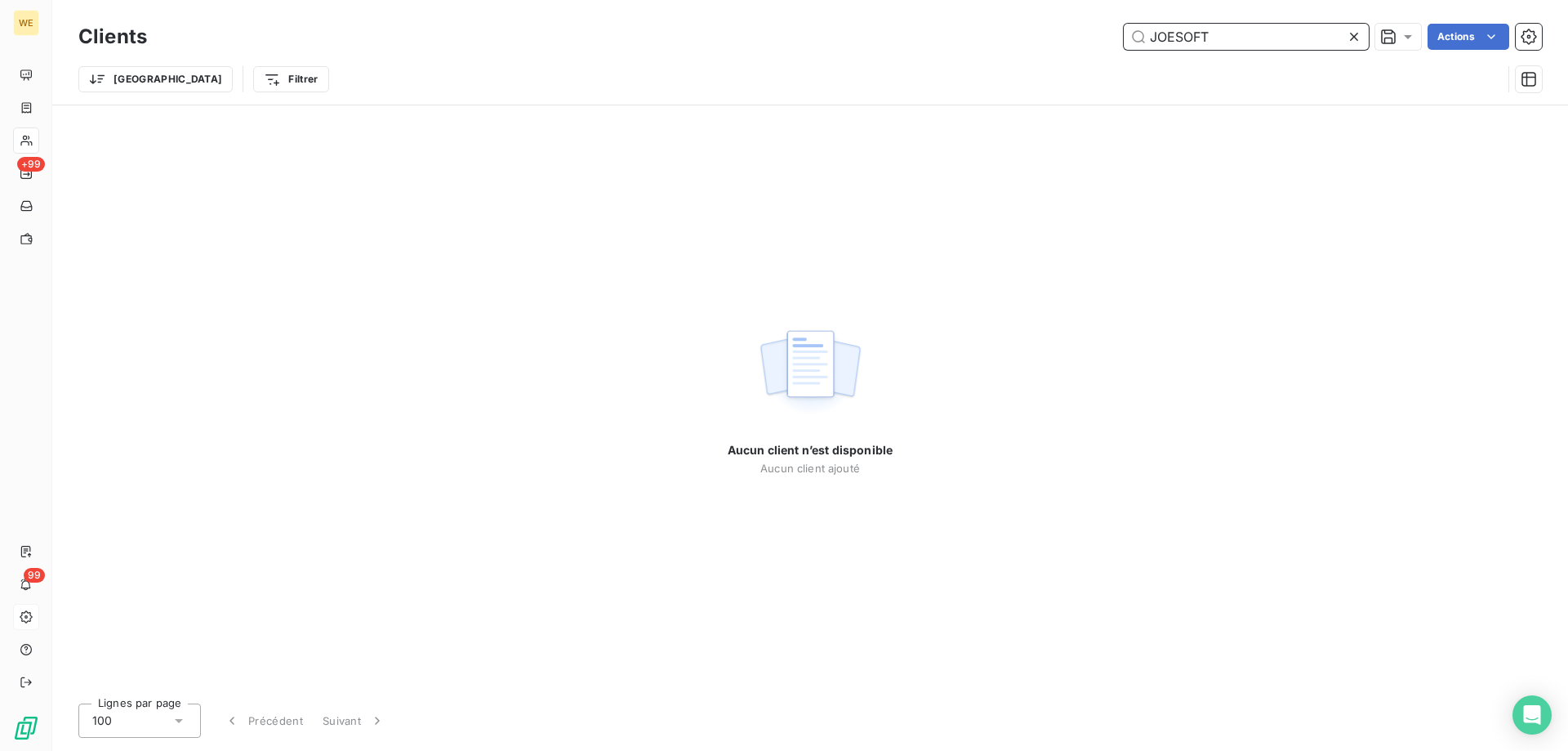
type input "JOESOFT"
